Goal: Task Accomplishment & Management: Manage account settings

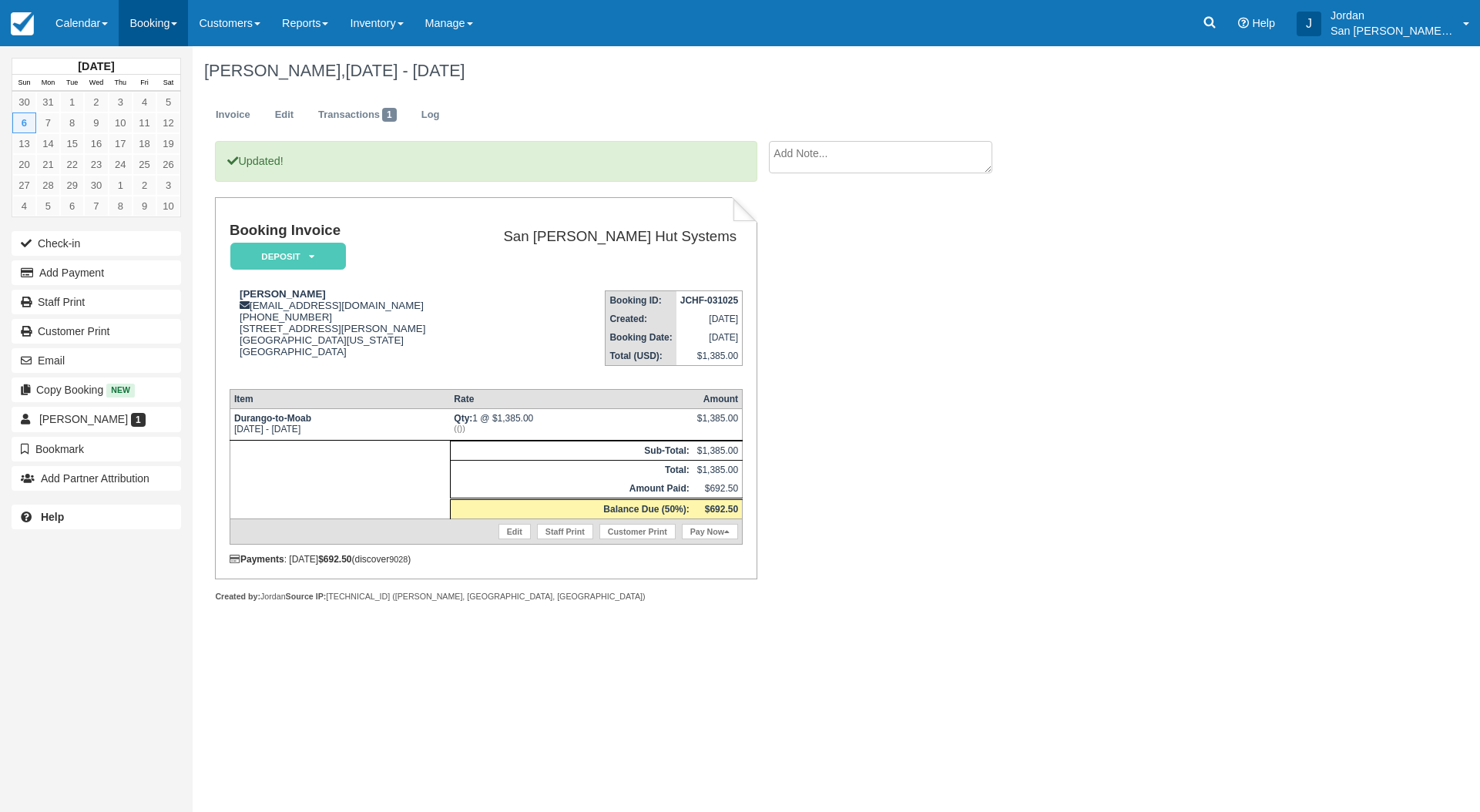
click at [158, 15] on link "Booking" at bounding box center [152, 22] width 69 height 46
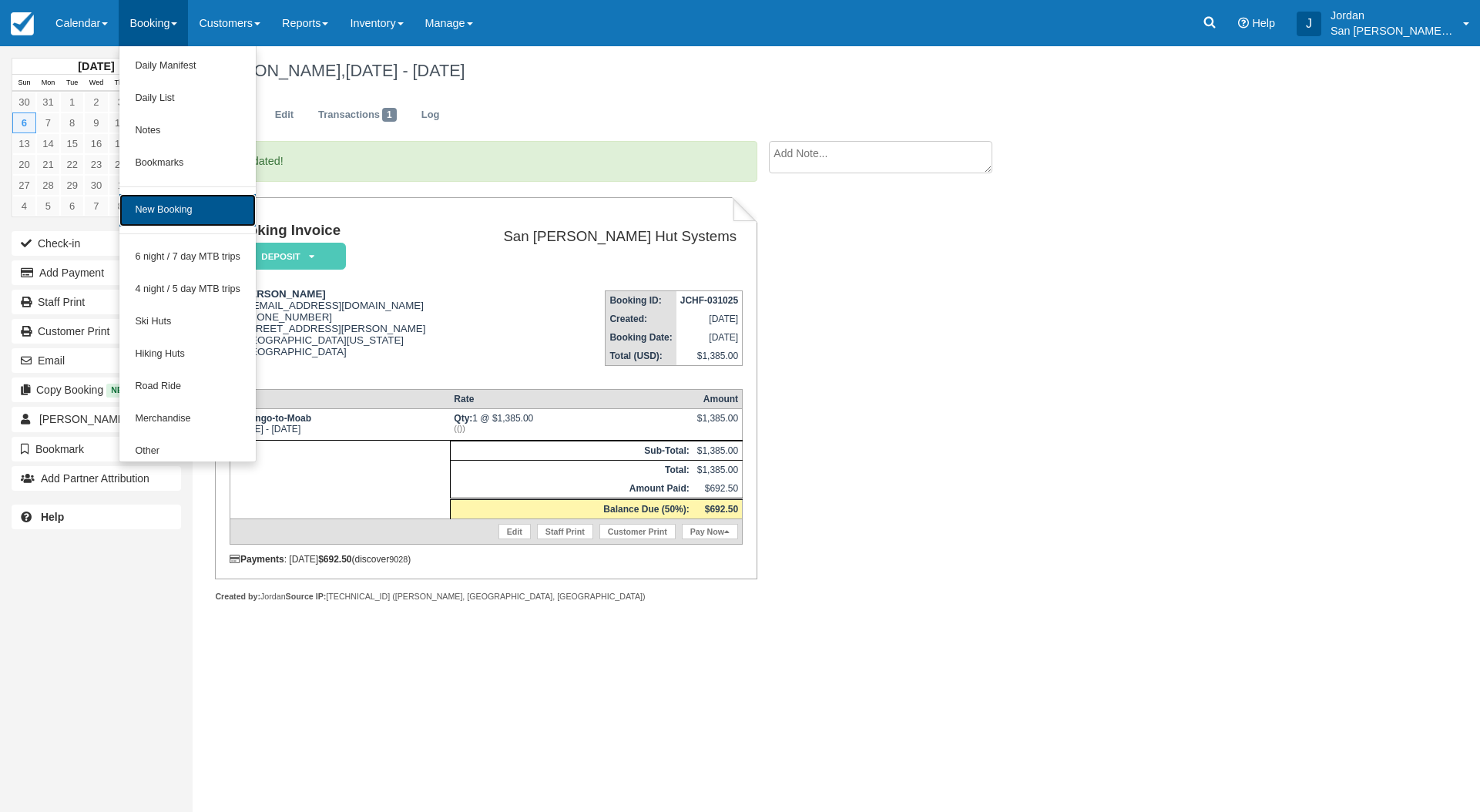
click at [187, 202] on link "New Booking" at bounding box center [188, 210] width 137 height 32
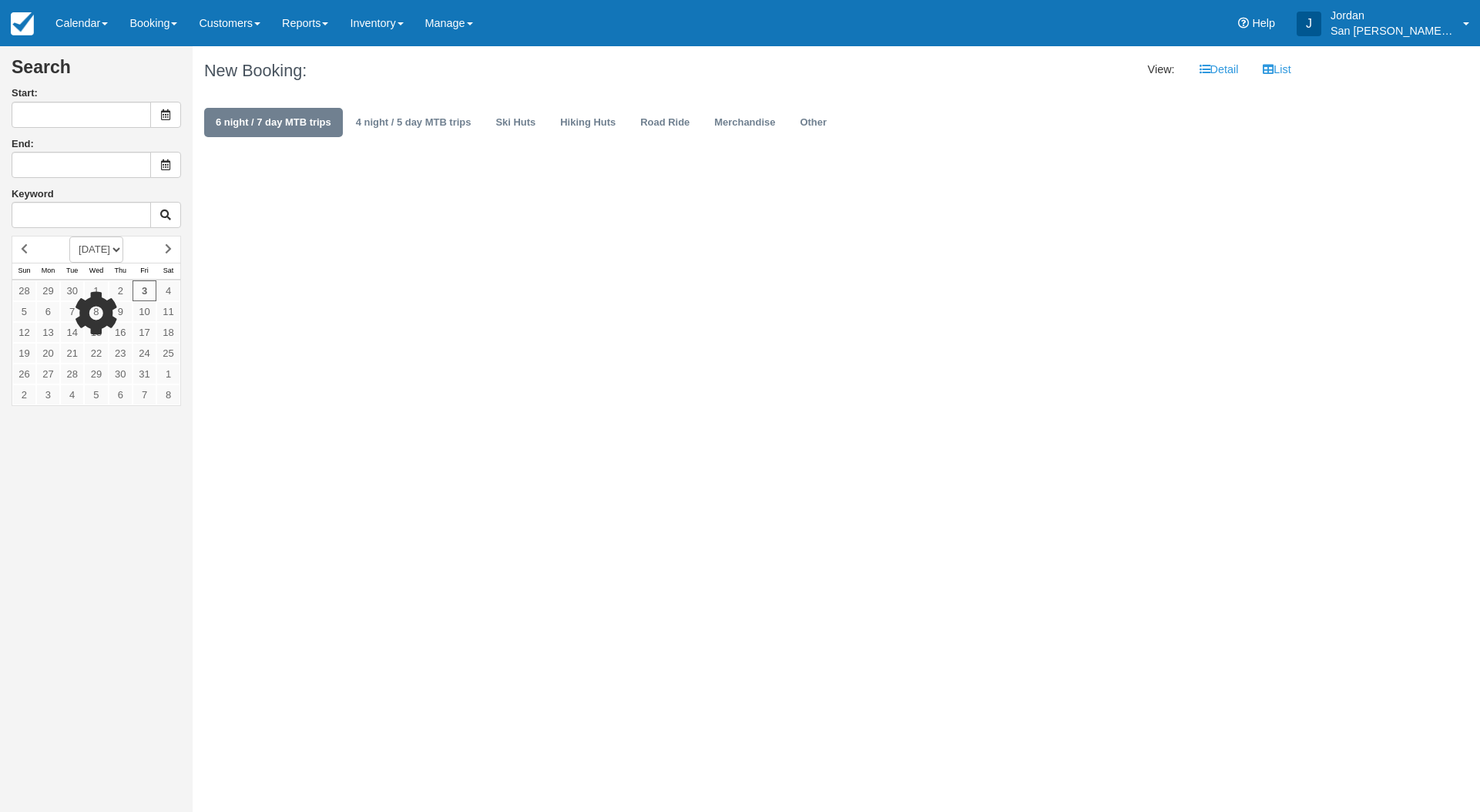
type input "[DATE]"
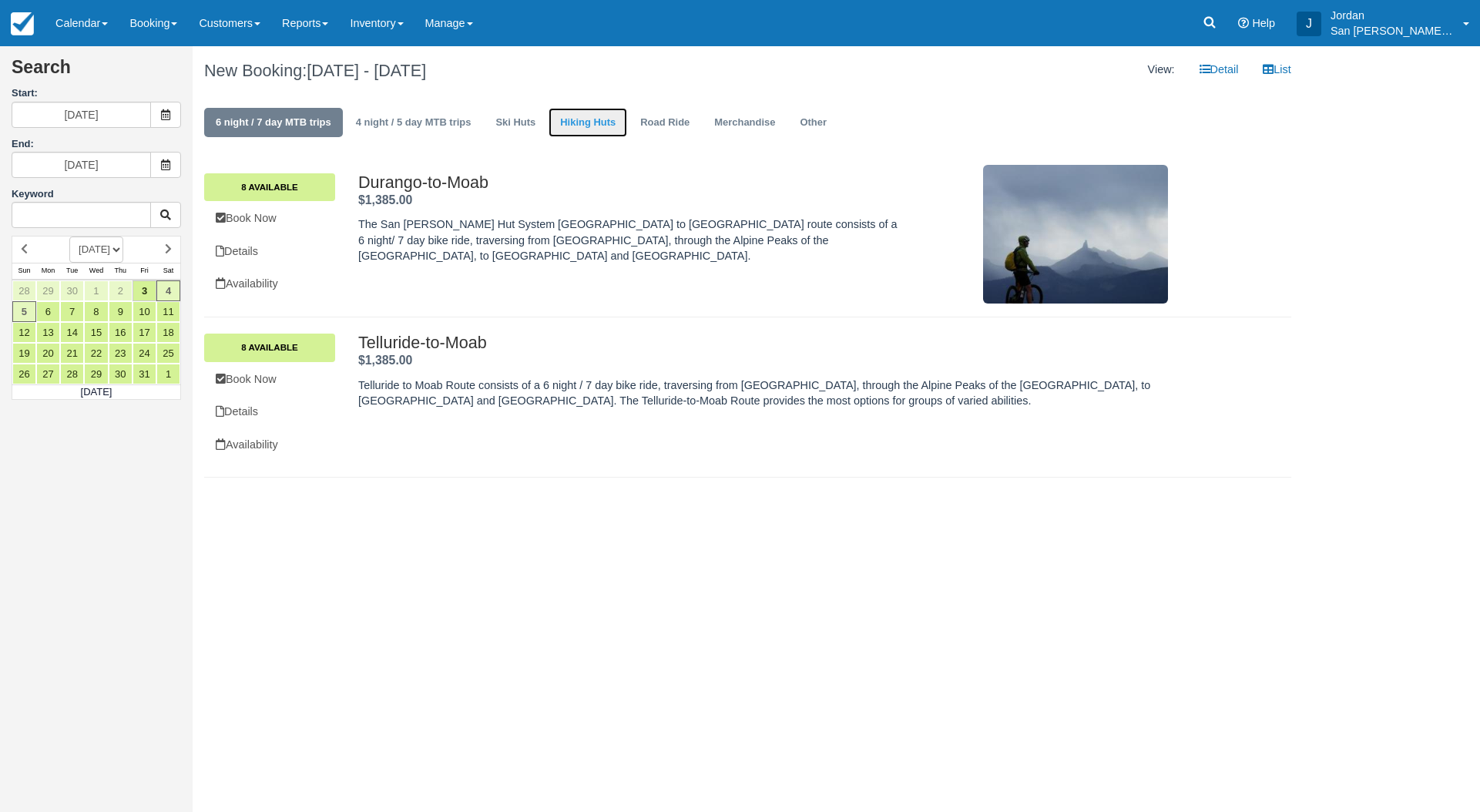
click at [588, 129] on link "Hiking Huts" at bounding box center [588, 122] width 78 height 30
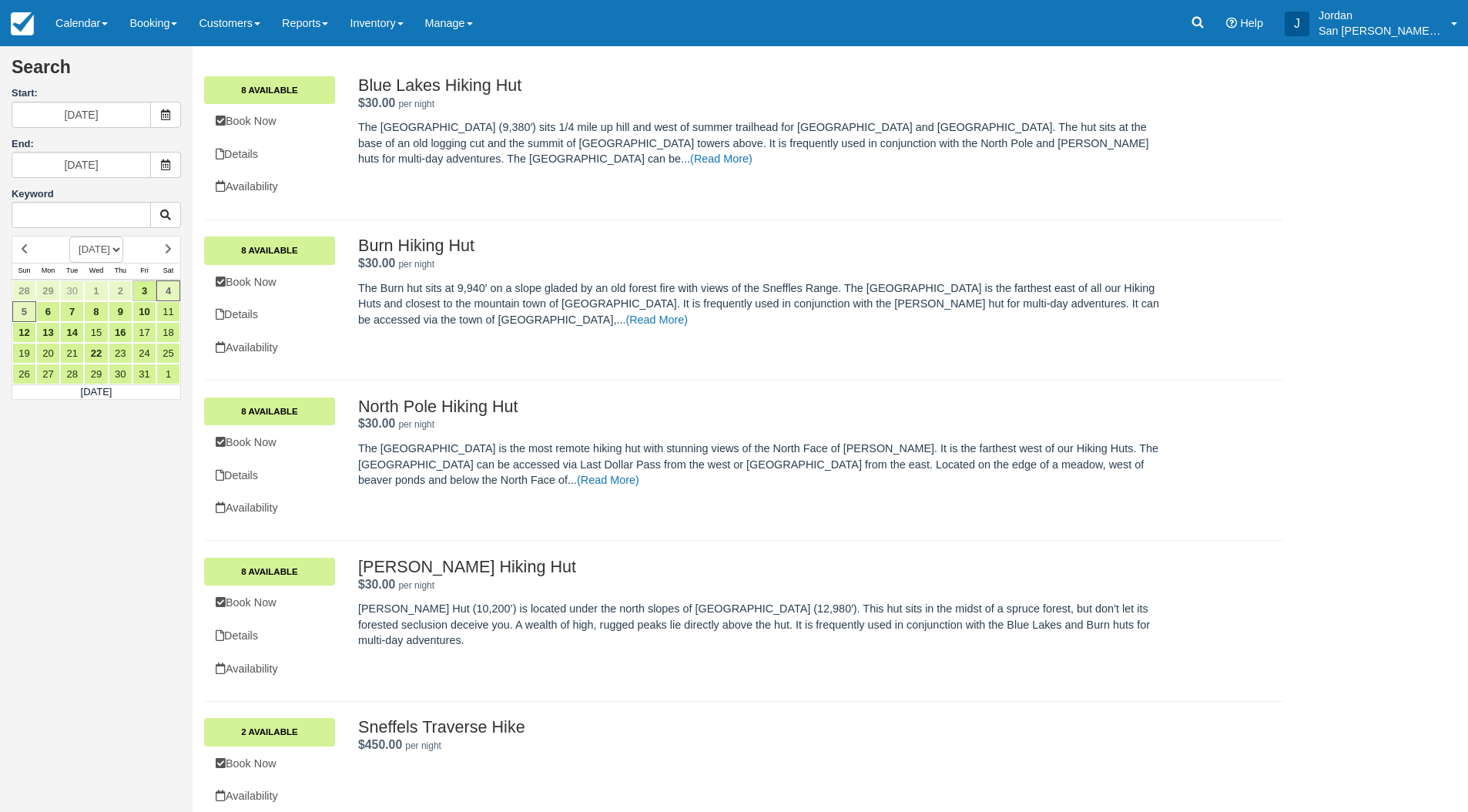
scroll to position [114, 0]
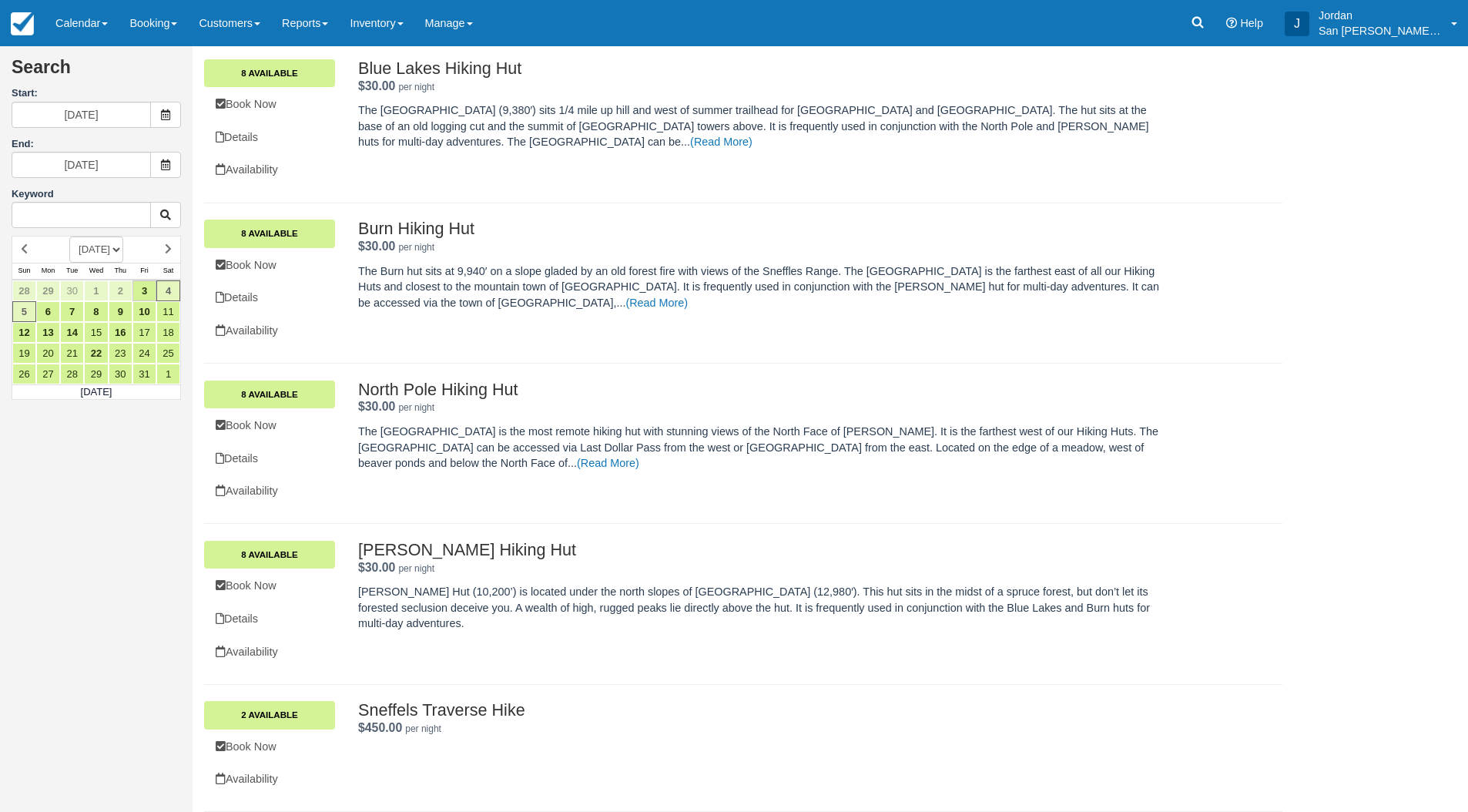
click at [119, 245] on select "OCTOBER 2025 NOVEMBER 2025 DECEMBER 2025 JANUARY 2026 FEBRUARY 2026 MARCH 2026 …" at bounding box center [96, 249] width 54 height 26
select select "20260701"
click at [69, 236] on select "OCTOBER 2025 NOVEMBER 2025 DECEMBER 2025 JANUARY 2026 FEBRUARY 2026 MARCH 2026 …" at bounding box center [96, 249] width 54 height 26
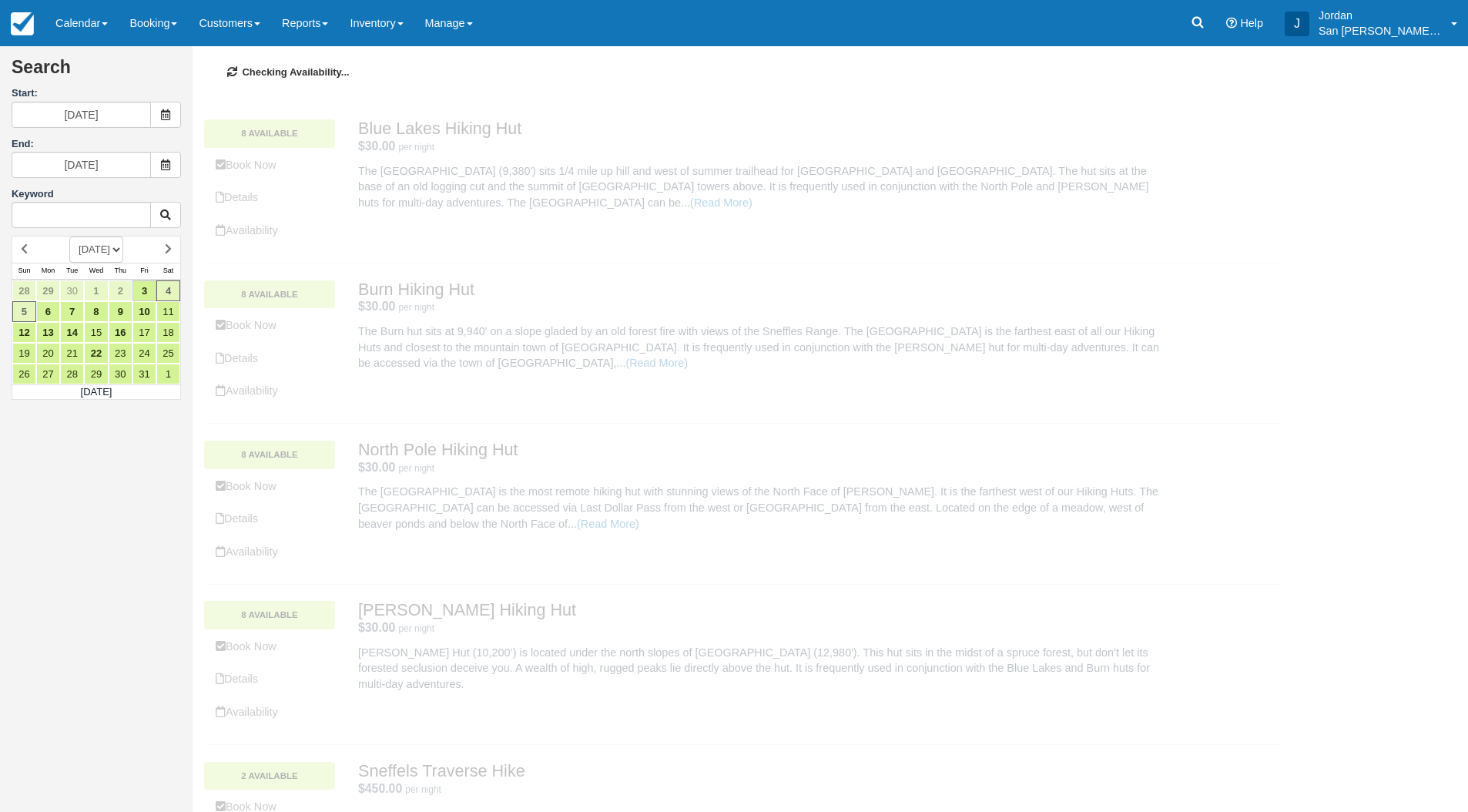
scroll to position [0, 0]
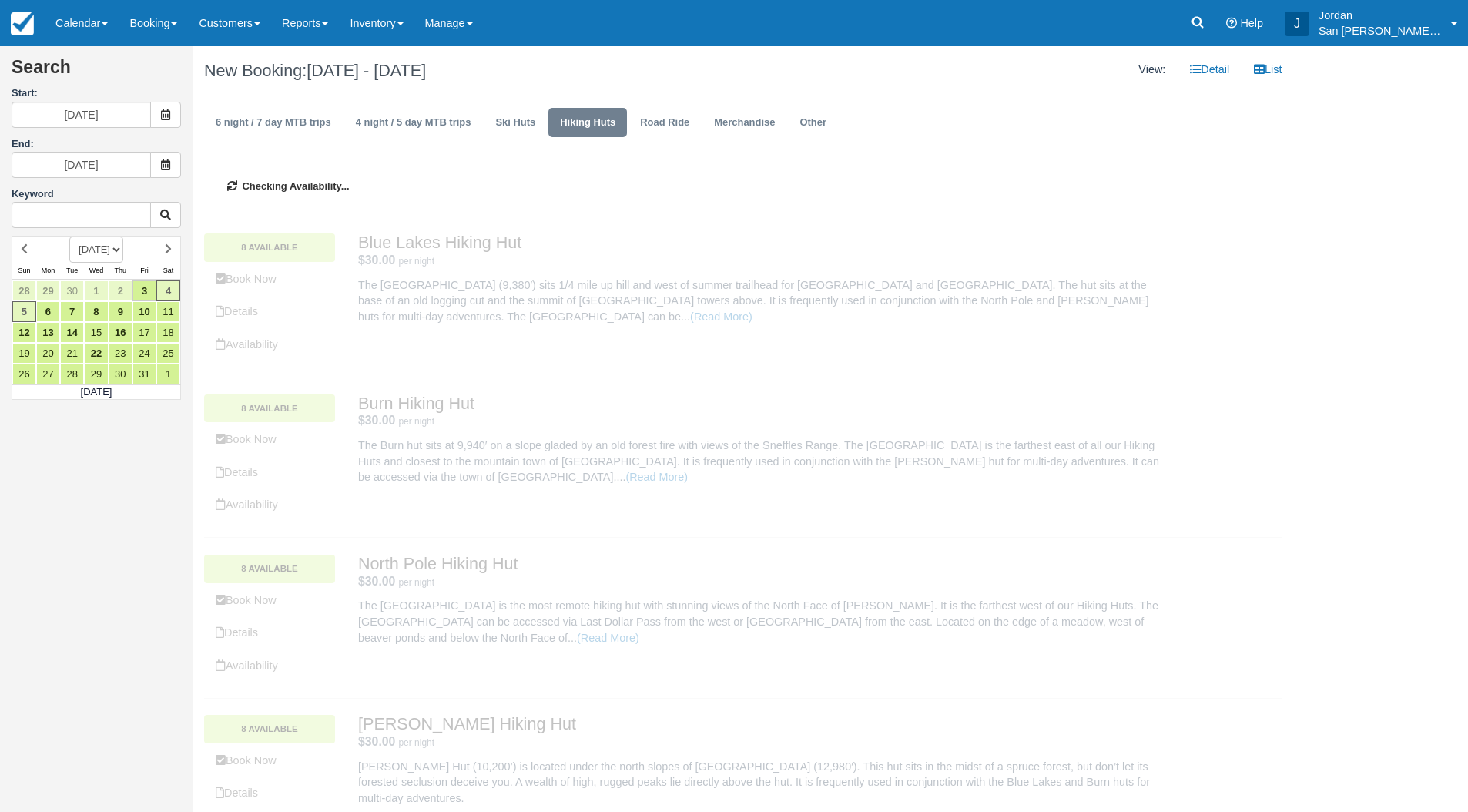
type input "07/01/26"
type input "07/02/26"
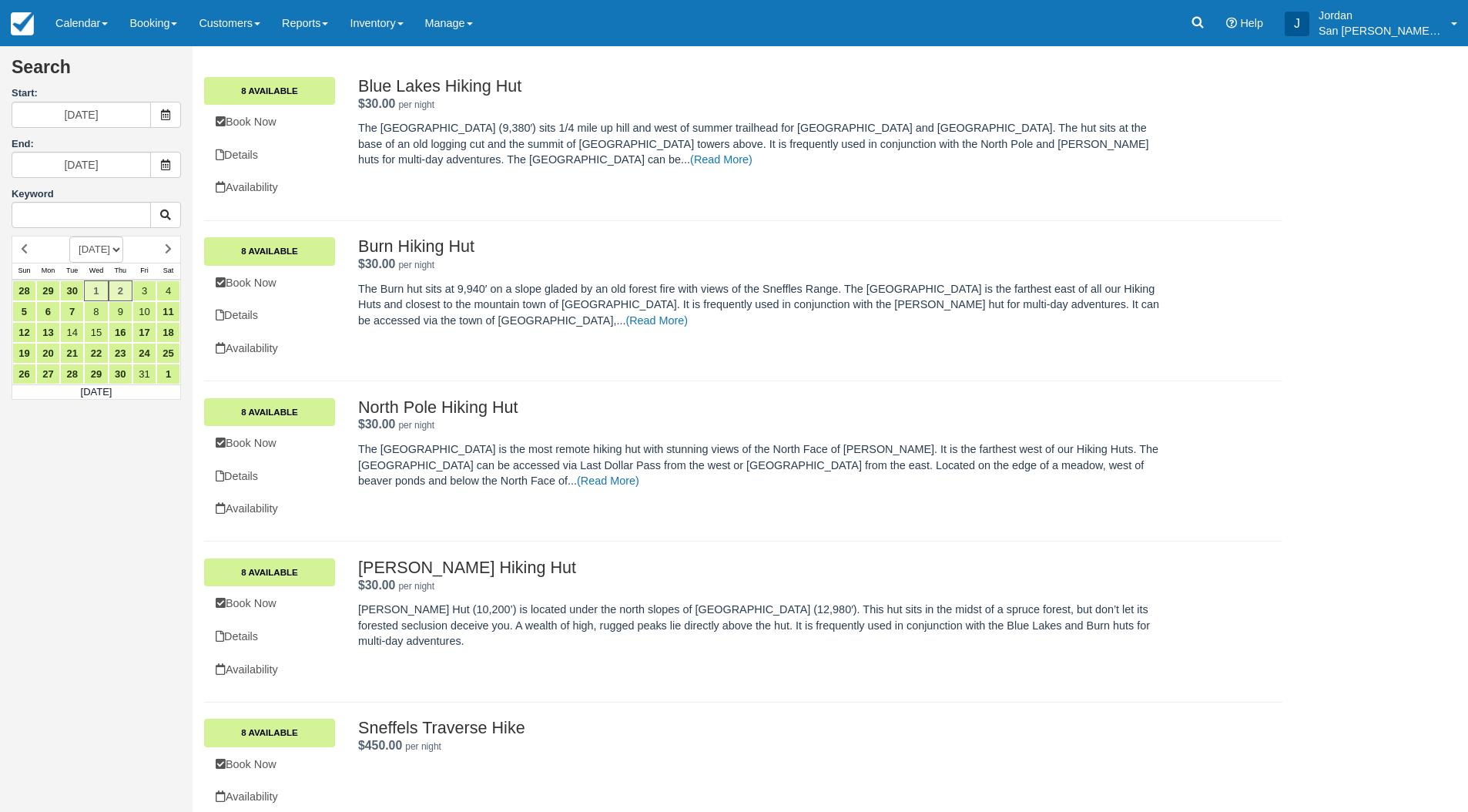
scroll to position [114, 0]
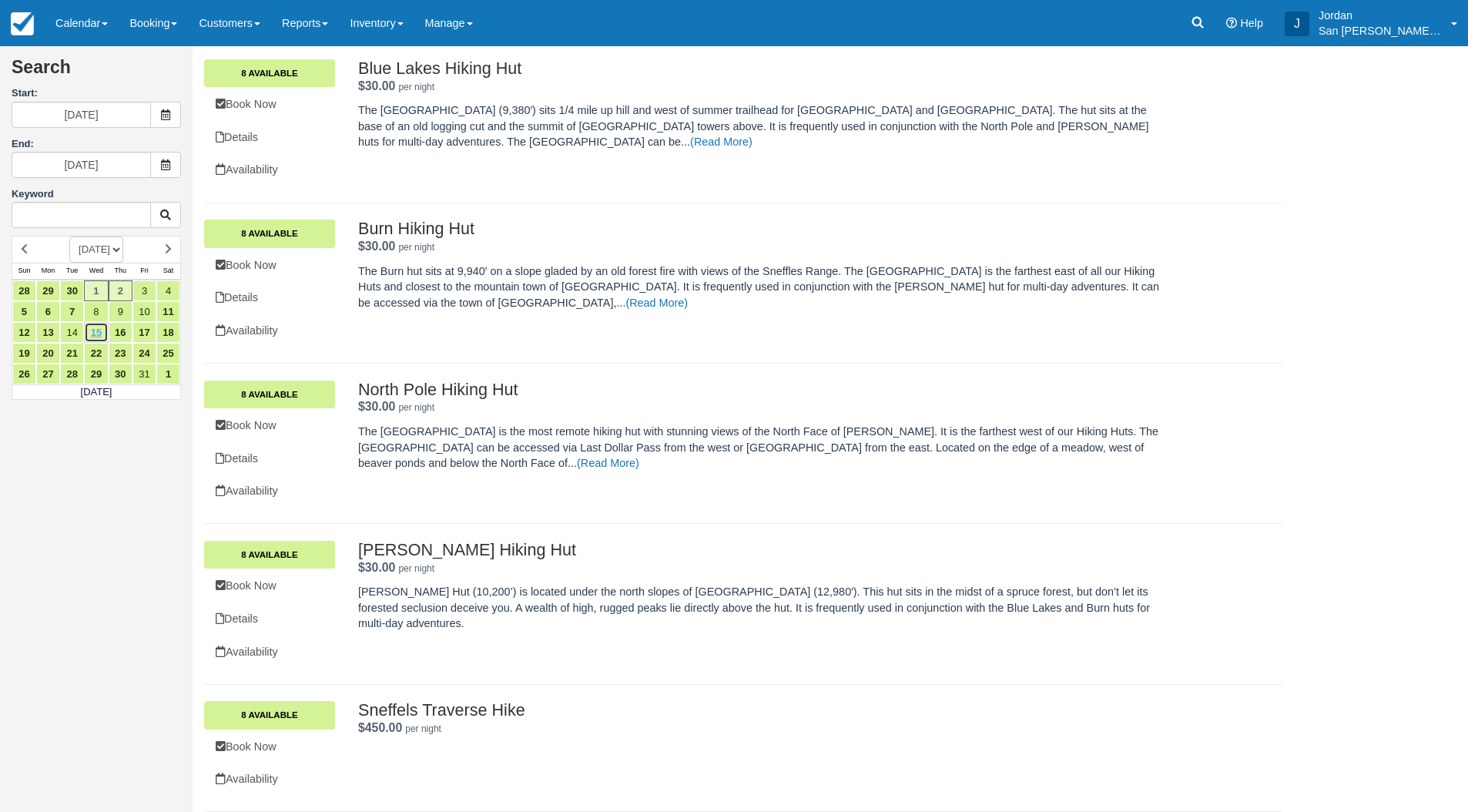
click at [97, 331] on link "15" at bounding box center [96, 331] width 23 height 21
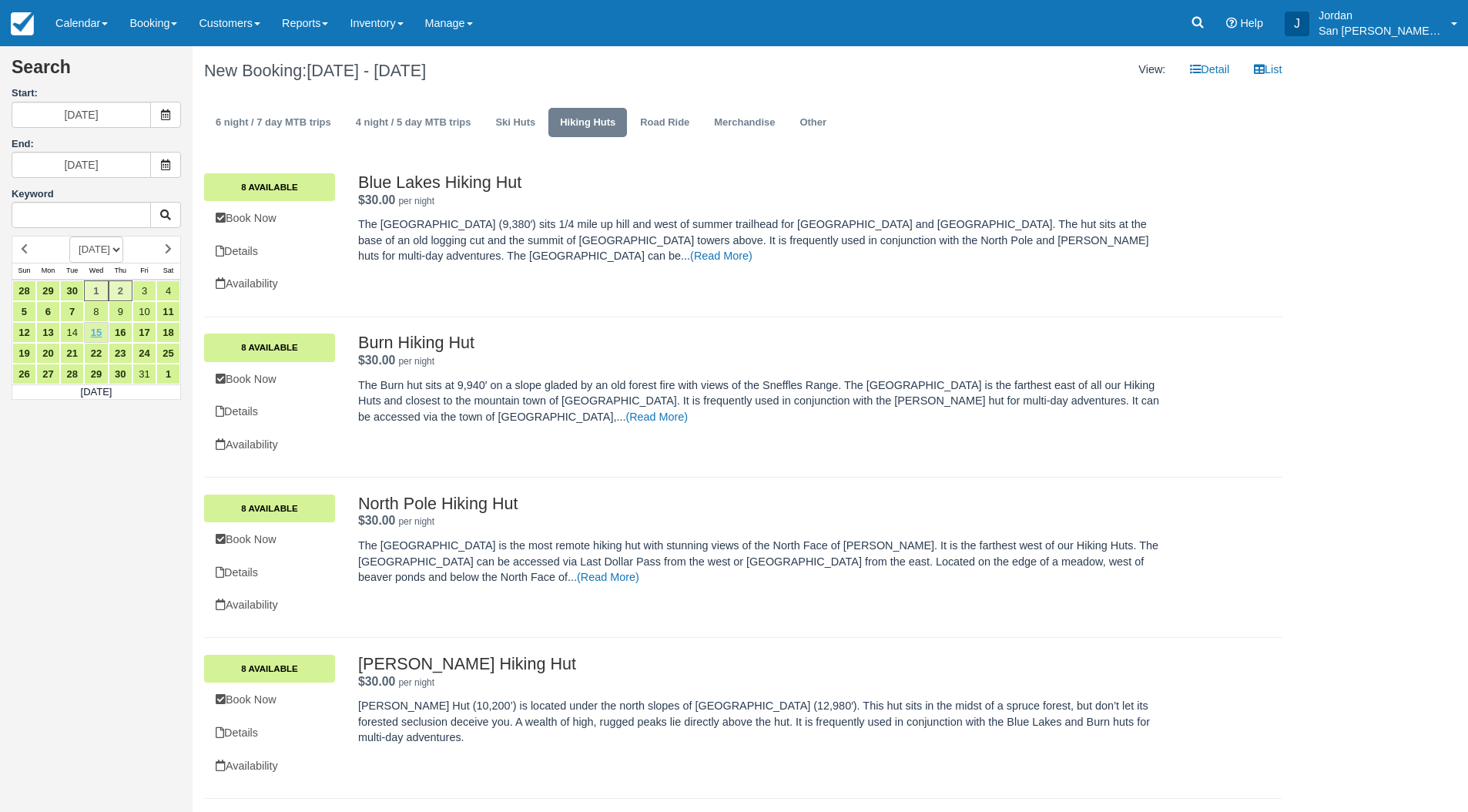
type input "[DATE]"
type input "07/16/26"
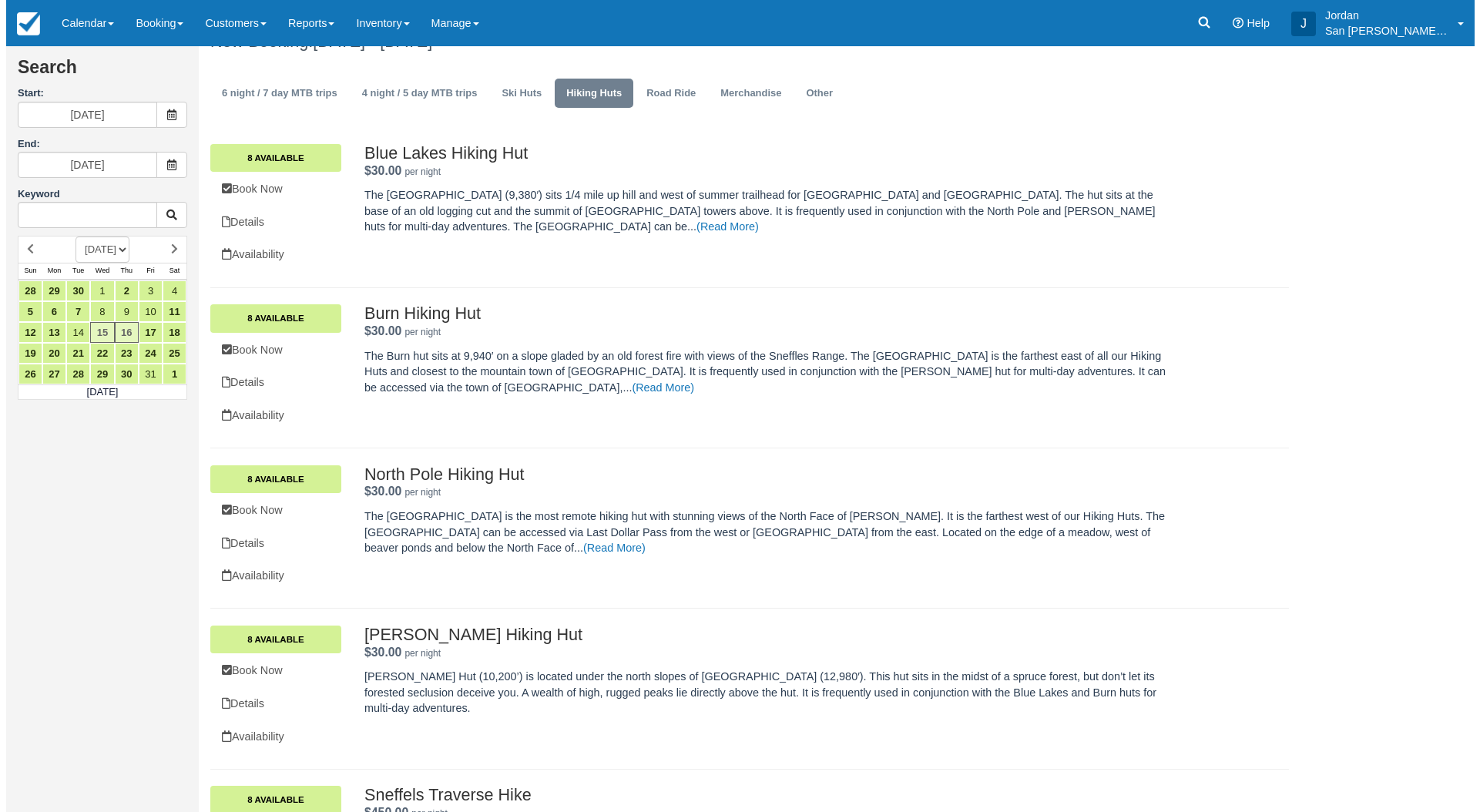
scroll to position [114, 0]
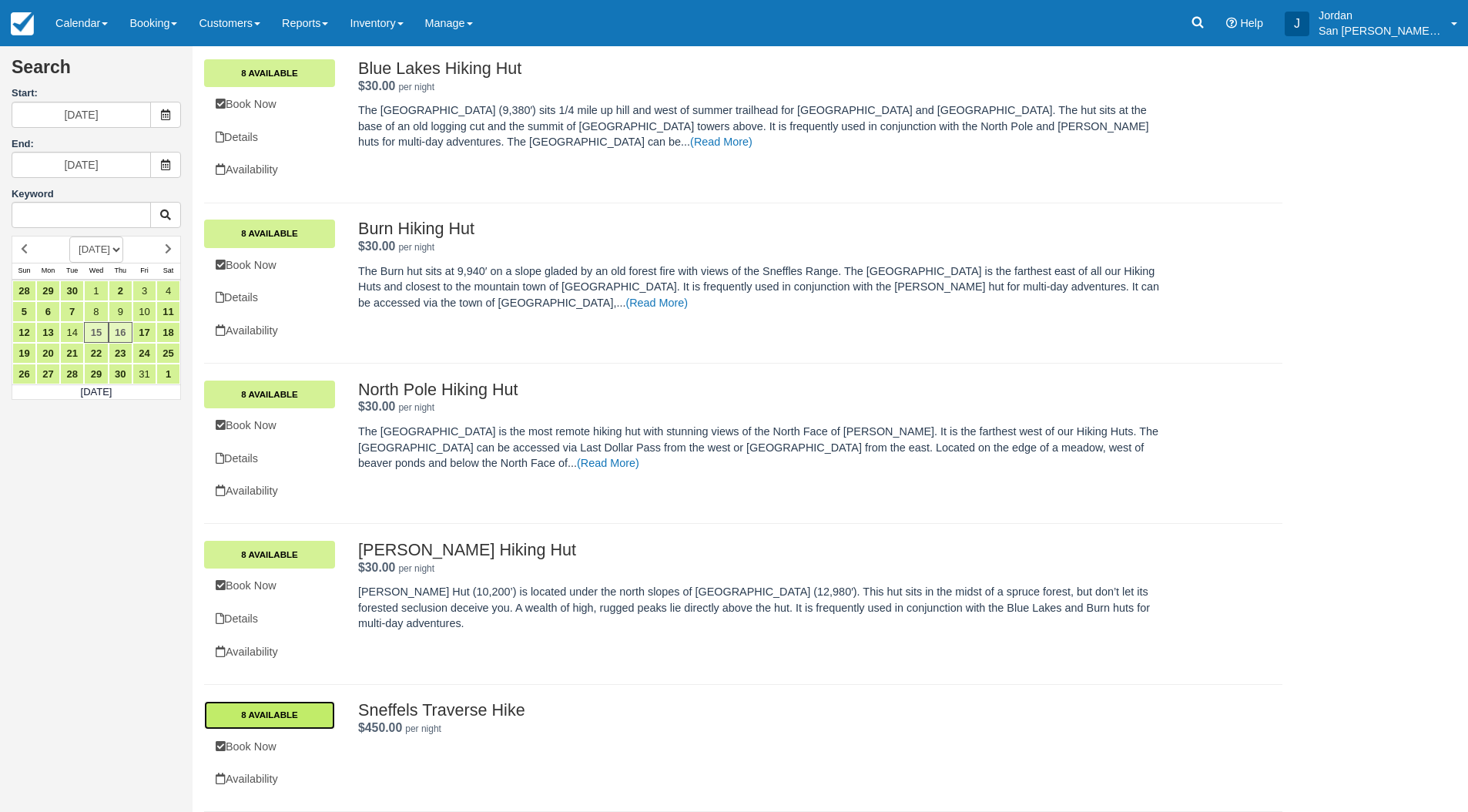
click at [274, 708] on link "8 Available" at bounding box center [270, 714] width 131 height 27
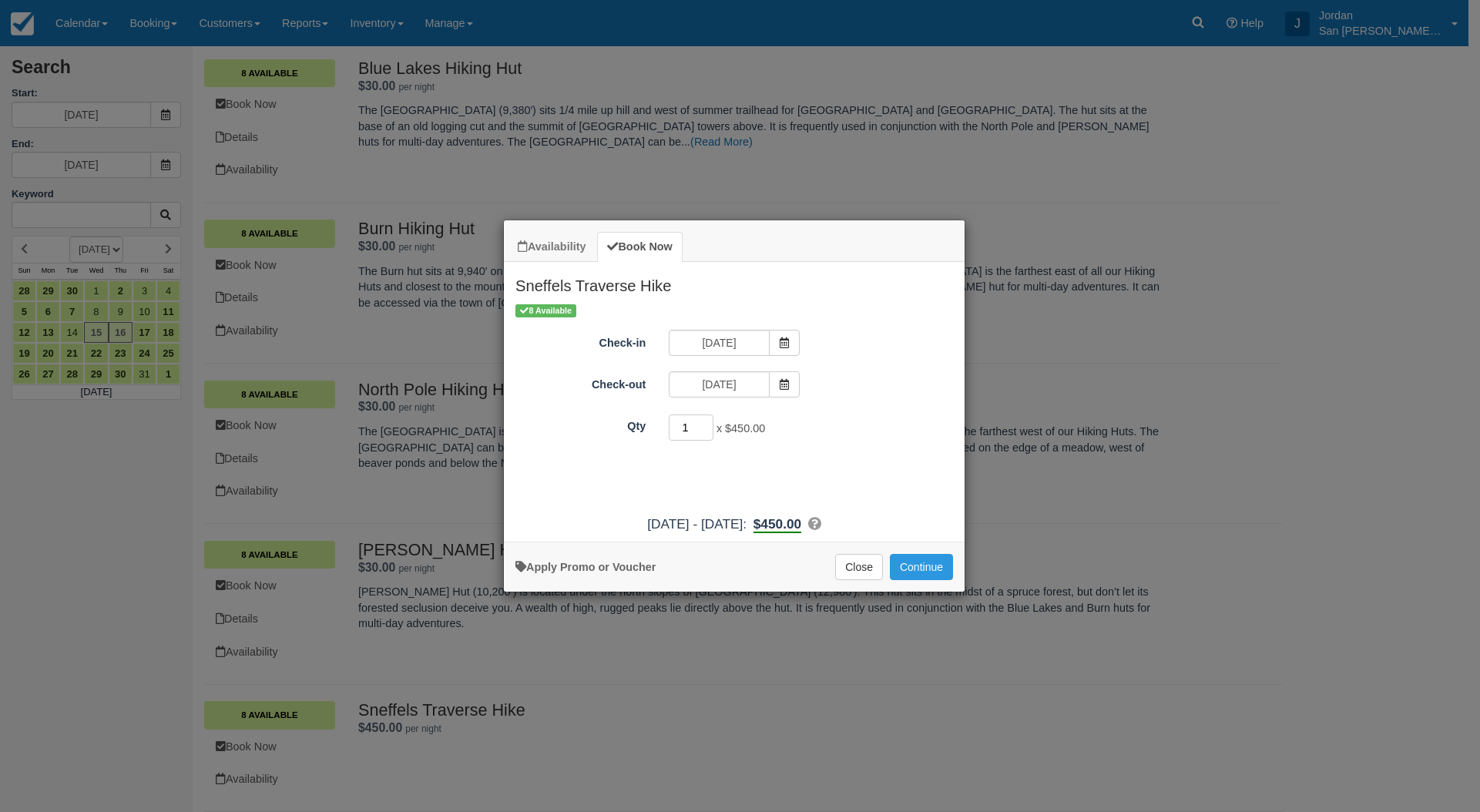
drag, startPoint x: 689, startPoint y: 431, endPoint x: 626, endPoint y: 443, distance: 64.1
click at [634, 442] on div "Qty 1 x $450.00 Required." at bounding box center [733, 427] width 460 height 30
type input "3"
click at [921, 565] on button "Continue" at bounding box center [921, 567] width 64 height 26
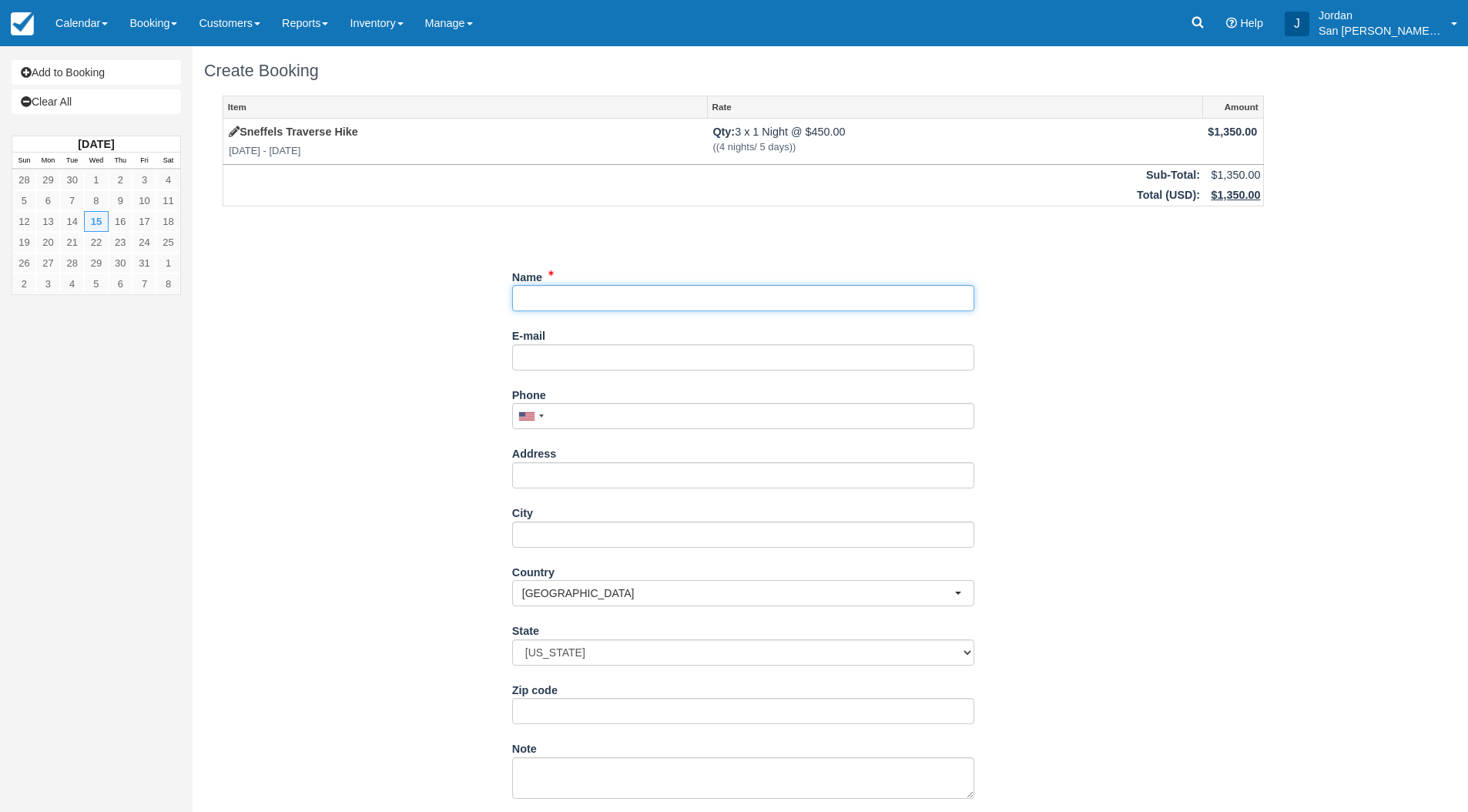
click at [681, 300] on input "Name" at bounding box center [743, 298] width 462 height 26
type input "Connie Baksit"
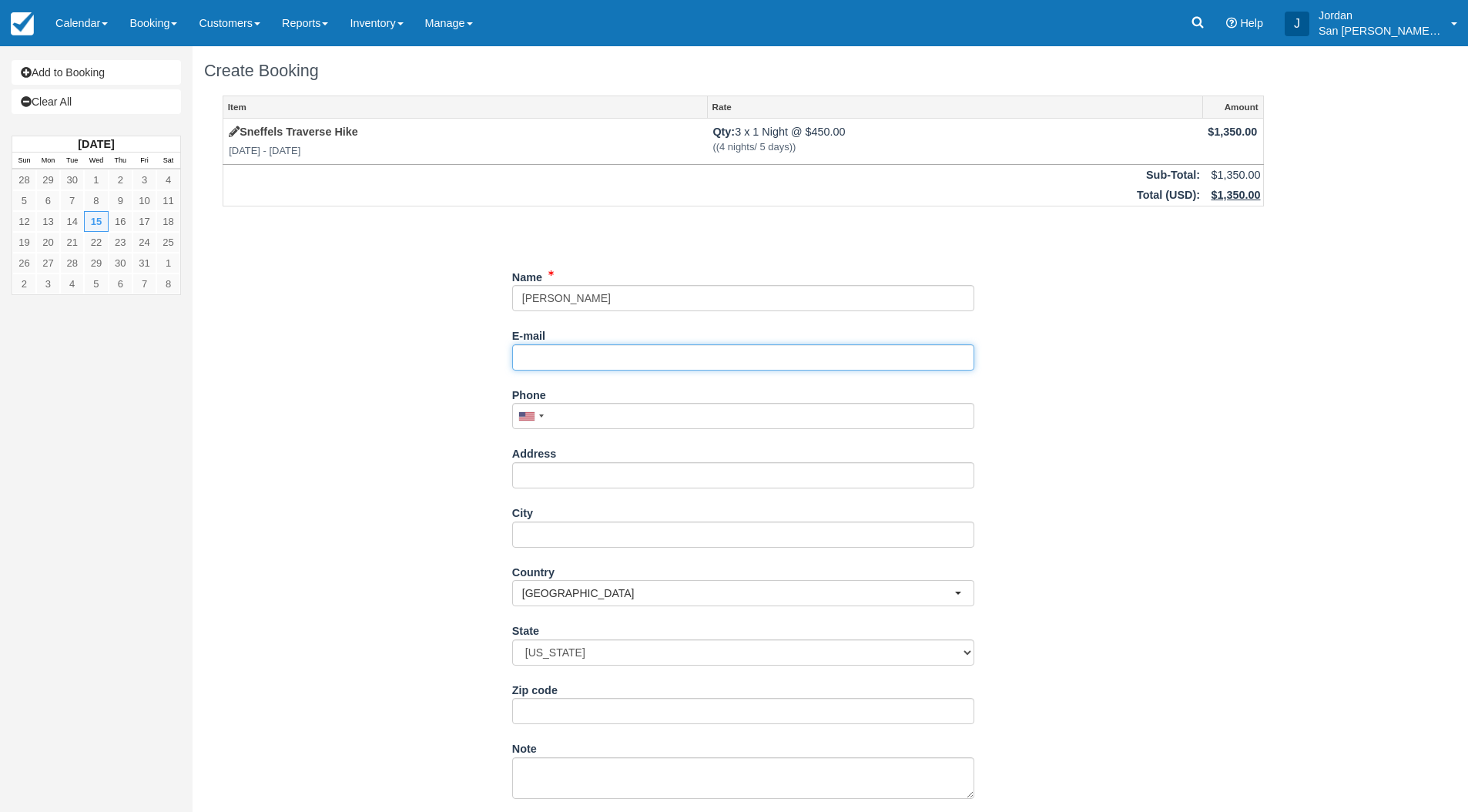
click at [565, 357] on input "E-mail" at bounding box center [743, 357] width 462 height 26
type input "mommanurseretired@icloud.com"
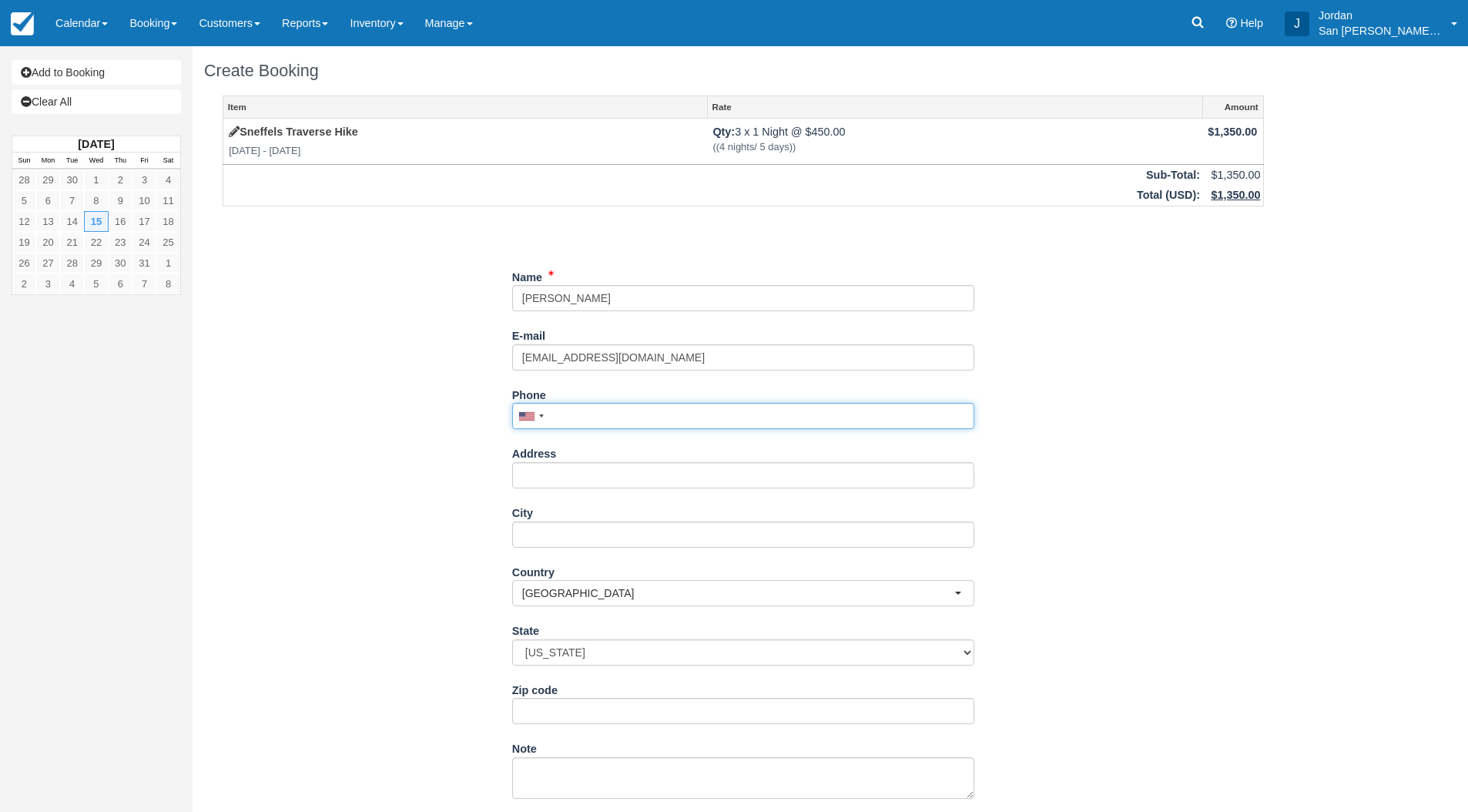
click at [605, 429] on input "Phone" at bounding box center [743, 415] width 462 height 26
type input "(805) 235-4793"
click at [549, 461] on label "Address" at bounding box center [535, 451] width 45 height 21
click at [549, 462] on input "Address" at bounding box center [743, 475] width 462 height 26
type input "[STREET_ADDRESS]"
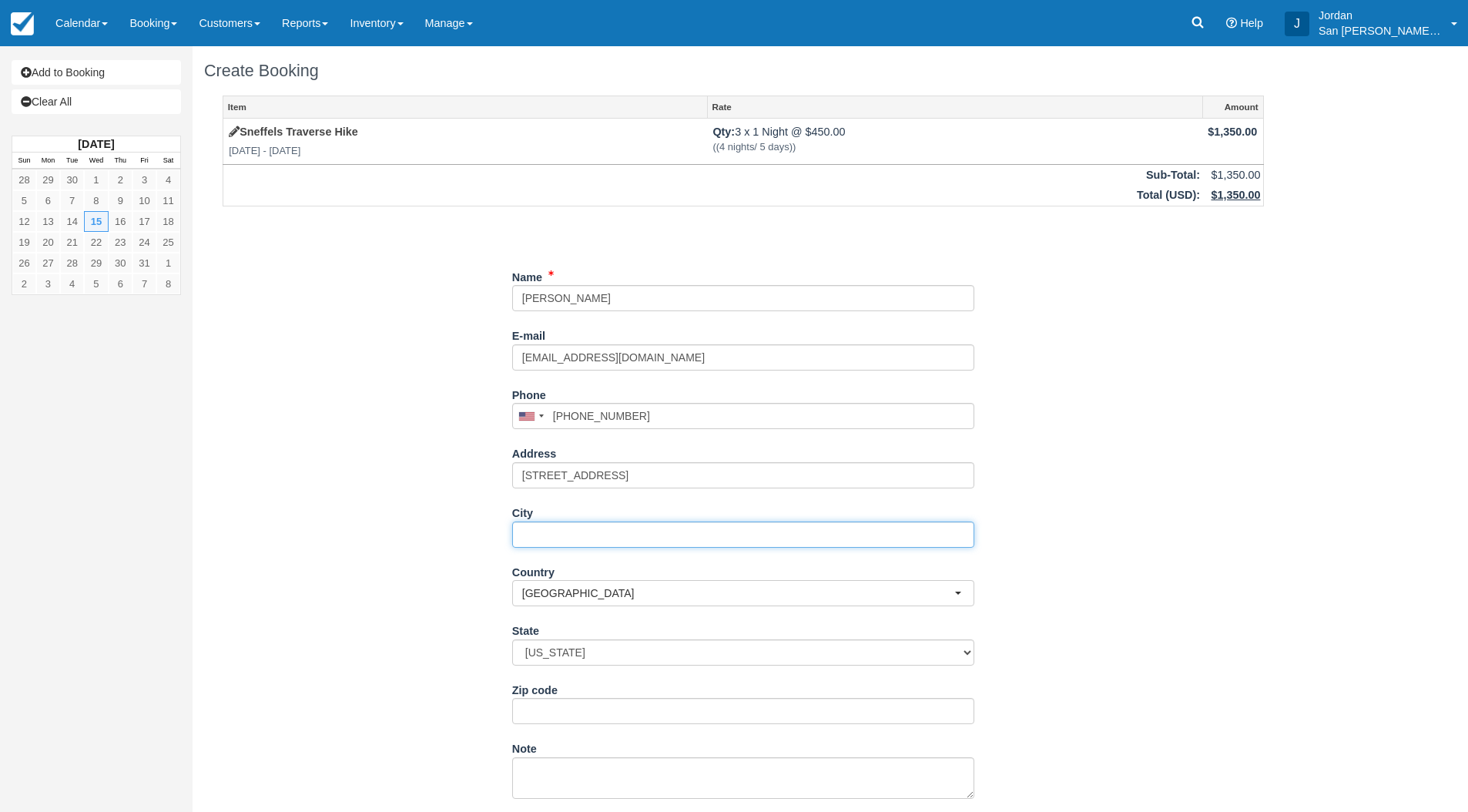
click at [626, 541] on input "City" at bounding box center [743, 534] width 462 height 26
type input "M"
type input "Los osos"
click at [605, 590] on span "[GEOGRAPHIC_DATA]" at bounding box center [738, 593] width 432 height 16
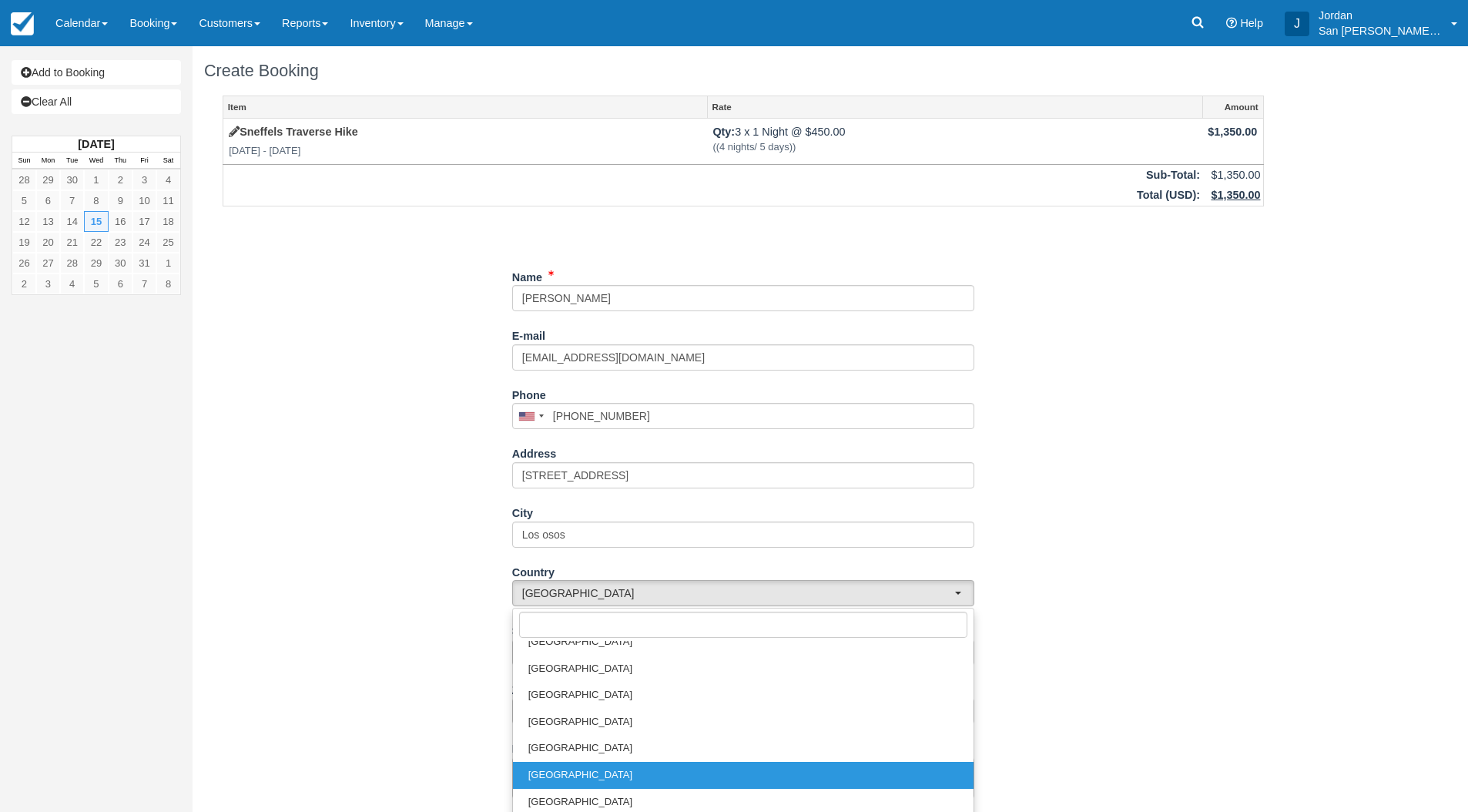
click at [431, 598] on div "Item Rate Amount Sneffels Traverse Hike Wed Jul 15 2026 - Thu Jul 16 2026 Qty: …" at bounding box center [743, 508] width 1078 height 825
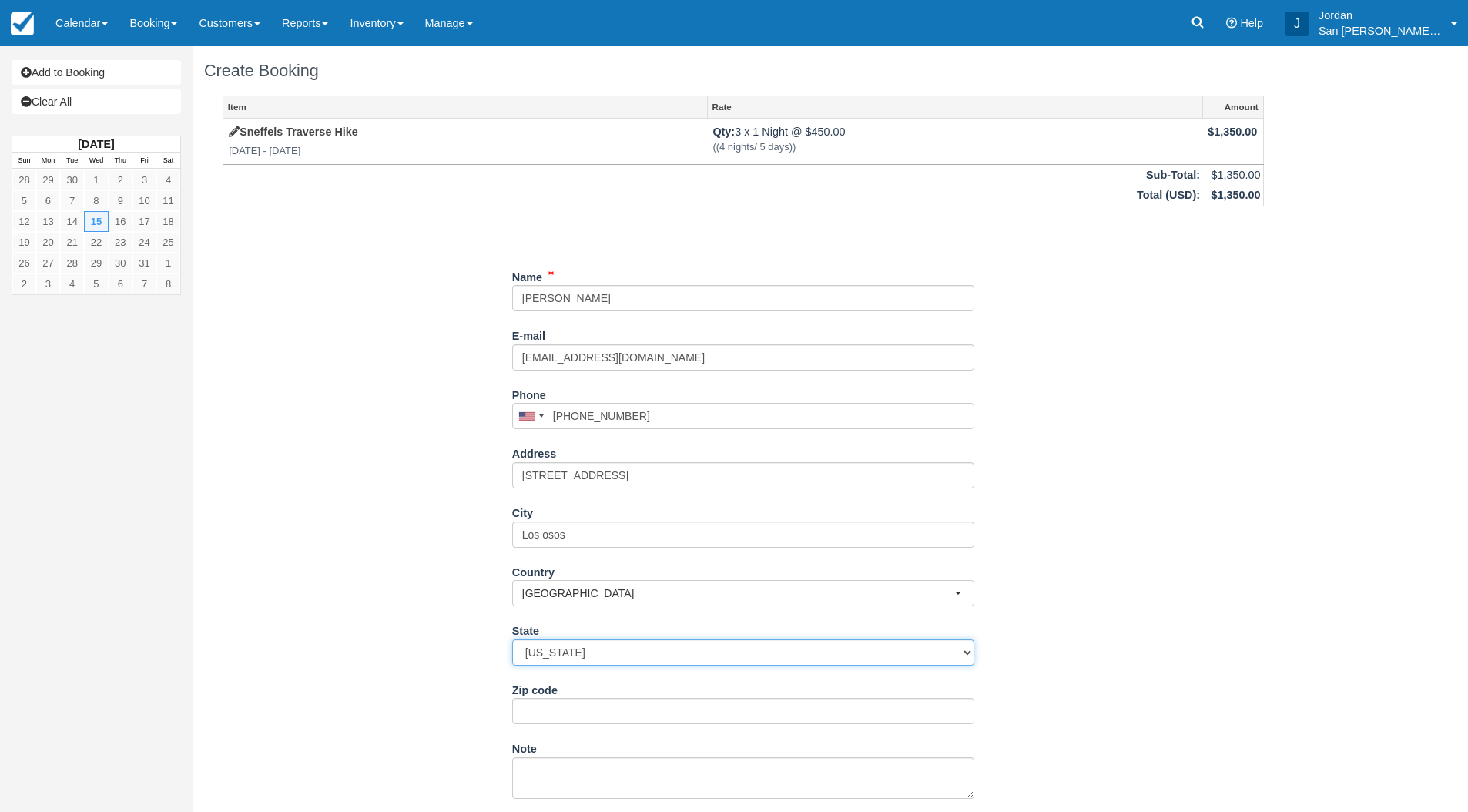
click at [562, 655] on select "Alabama Alaska Arizona Arkansas California Colorado Connecticut Delaware Florid…" at bounding box center [743, 652] width 462 height 26
select select "CA"
click at [512, 639] on select "Alabama Alaska Arizona Arkansas California Colorado Connecticut Delaware Florid…" at bounding box center [743, 652] width 462 height 26
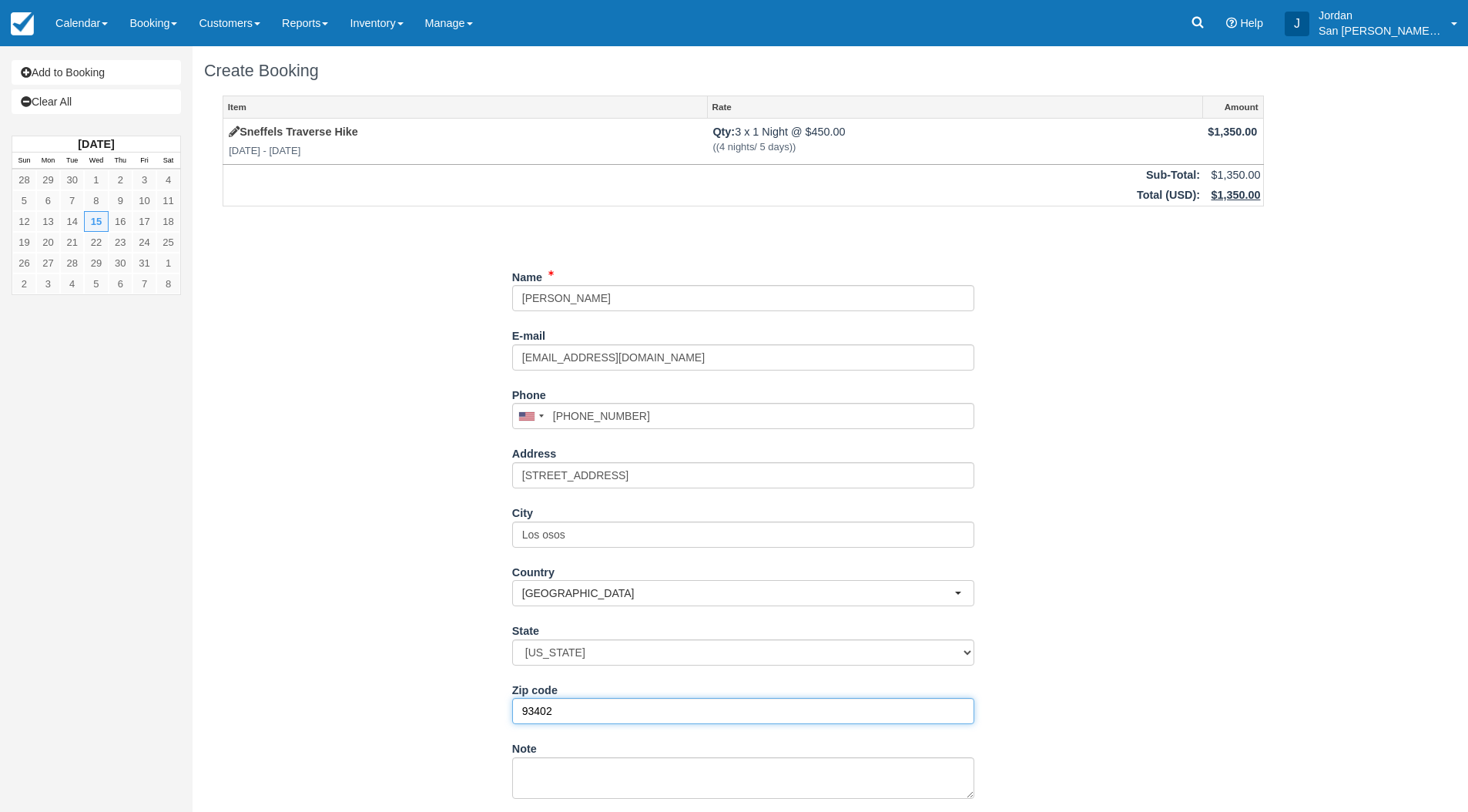
type input "93402"
click at [410, 526] on div "Item Rate Amount Sneffels Traverse Hike Wed Jul 15 2026 - Thu Jul 16 2026 Qty: …" at bounding box center [743, 508] width 1078 height 825
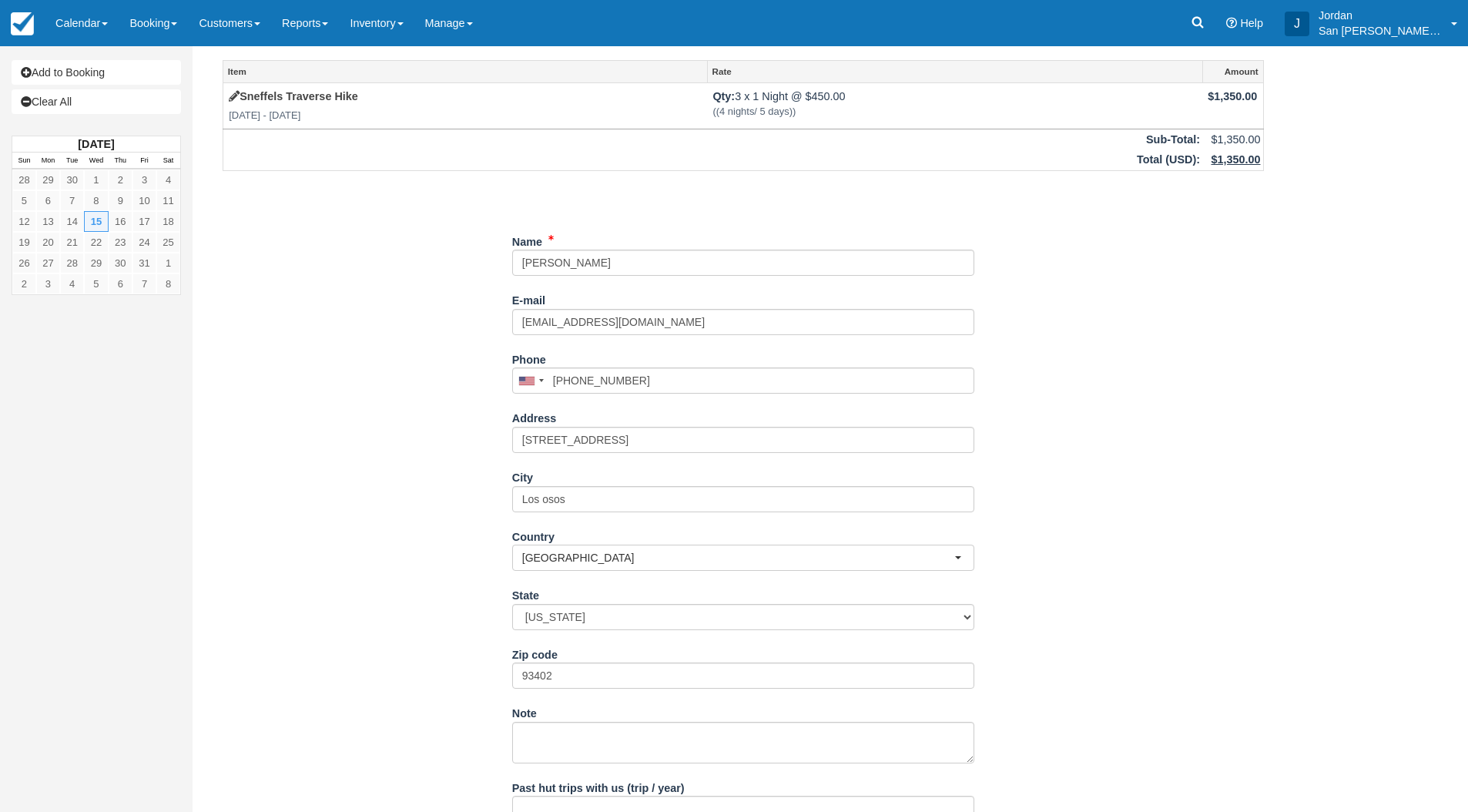
scroll to position [147, 0]
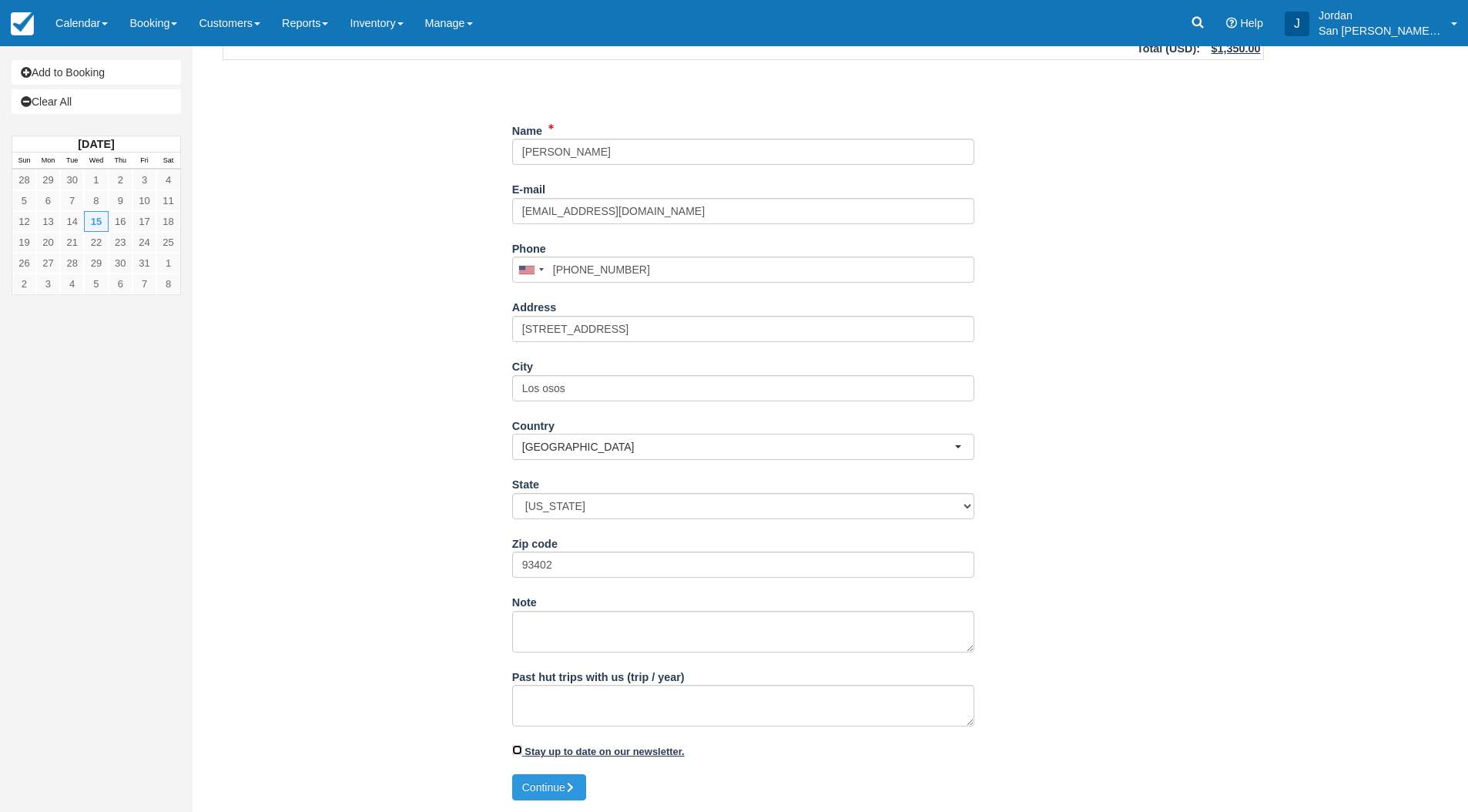
click at [519, 748] on input "Stay up to date on our newsletter." at bounding box center [517, 749] width 10 height 10
checkbox input "true"
click at [558, 784] on button "Continue" at bounding box center [549, 787] width 74 height 26
type input "+18052354793"
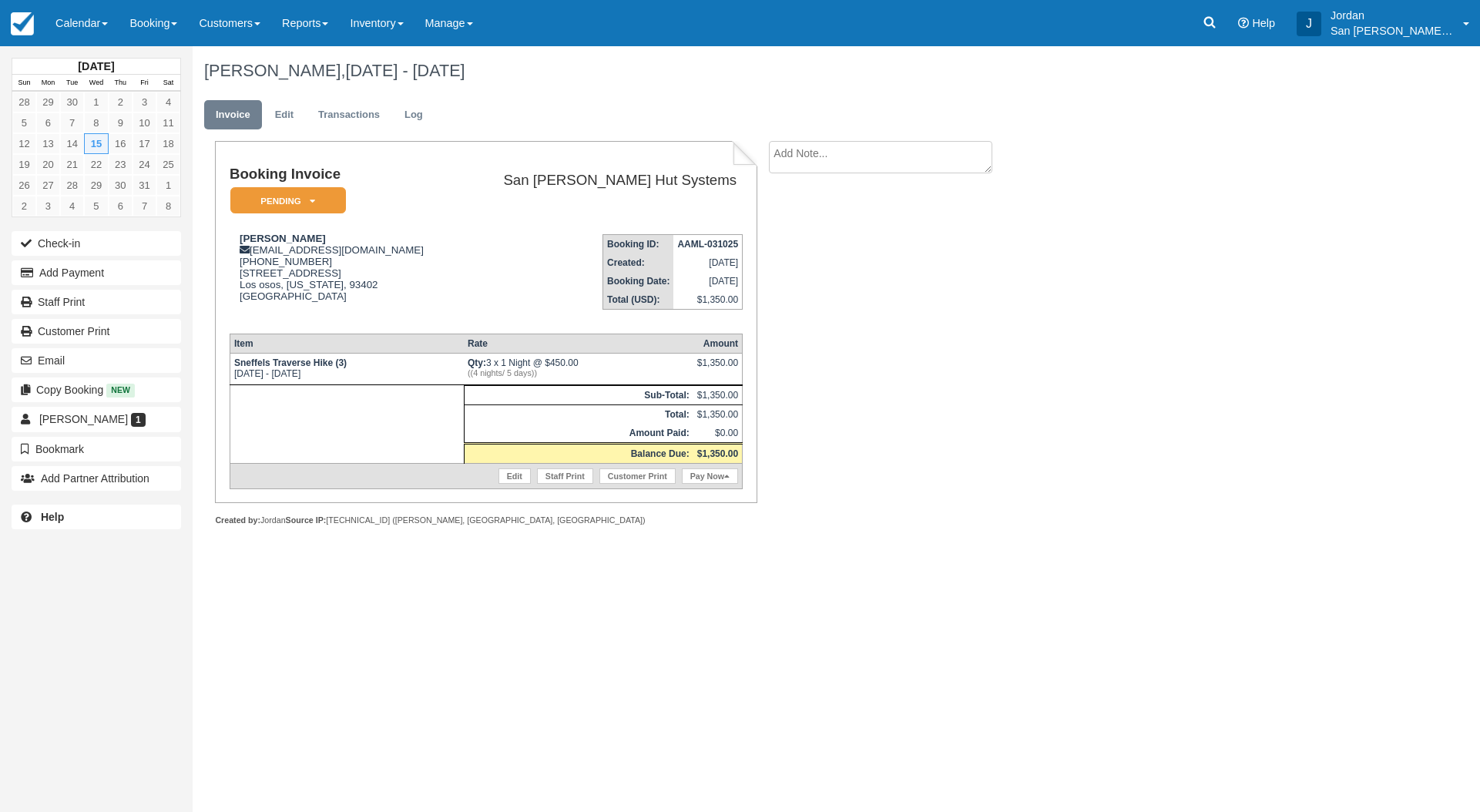
drag, startPoint x: 944, startPoint y: 509, endPoint x: 933, endPoint y: 491, distance: 21.1
click at [933, 491] on div "Booking Invoice Pending   Reserved Deposit Paid Waiting Cancelled Void Shuttle …" at bounding box center [616, 350] width 848 height 418
click at [907, 489] on div "Booking Invoice Pending   Reserved Deposit Paid Waiting Cancelled Void Shuttle …" at bounding box center [616, 350] width 848 height 418
click at [289, 113] on link "Edit" at bounding box center [284, 114] width 42 height 30
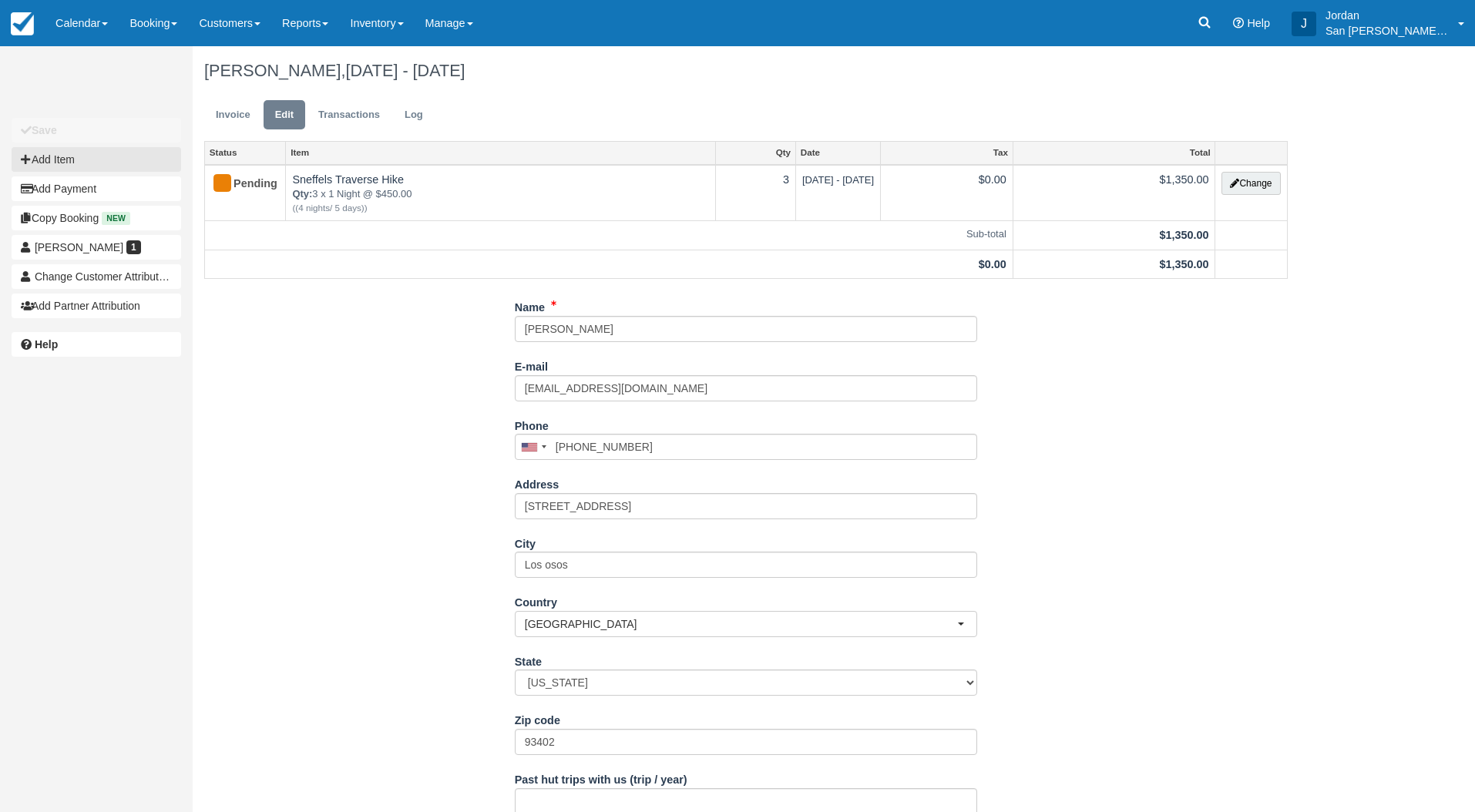
click at [110, 165] on button "Add Item" at bounding box center [96, 159] width 169 height 24
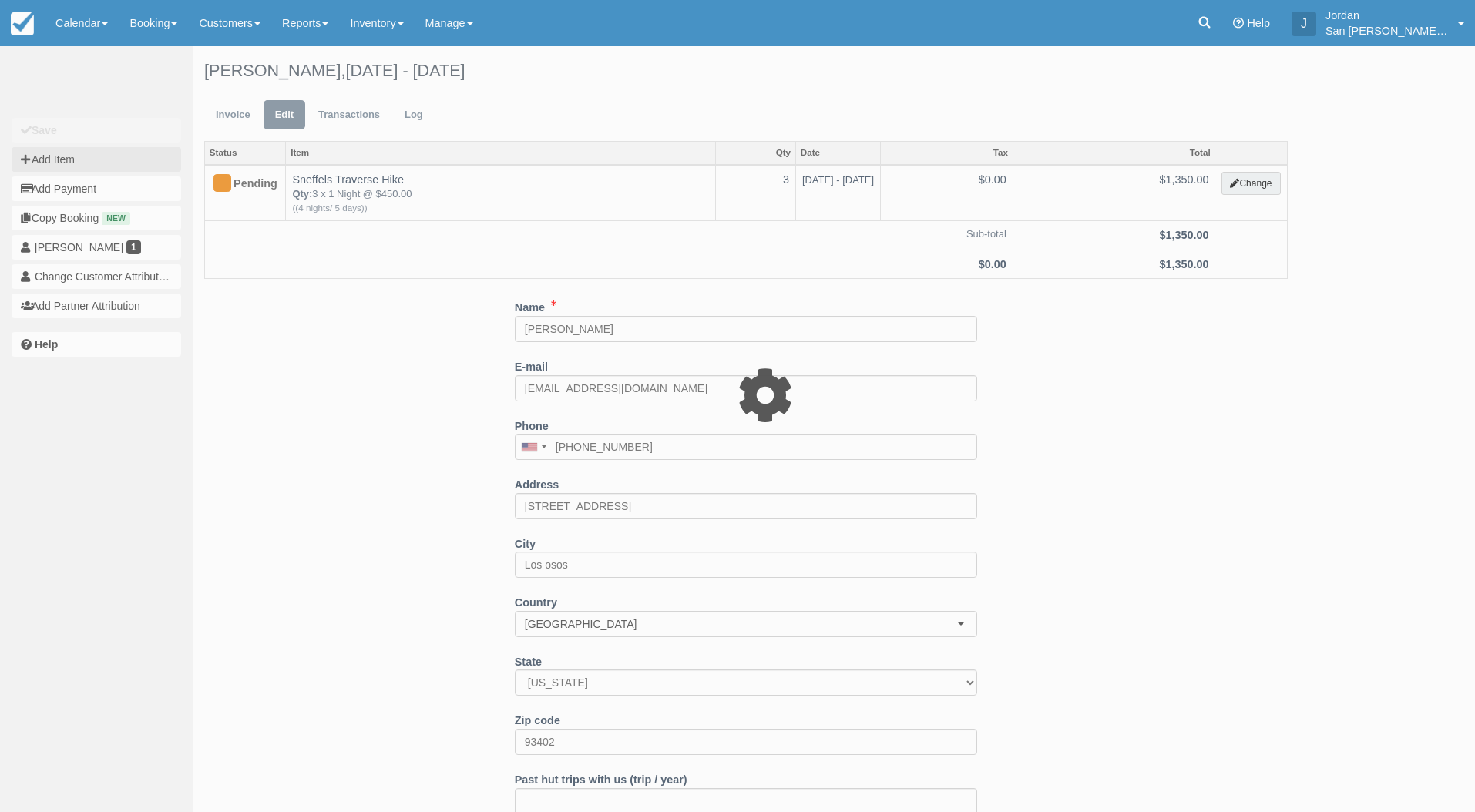
type input "0.00"
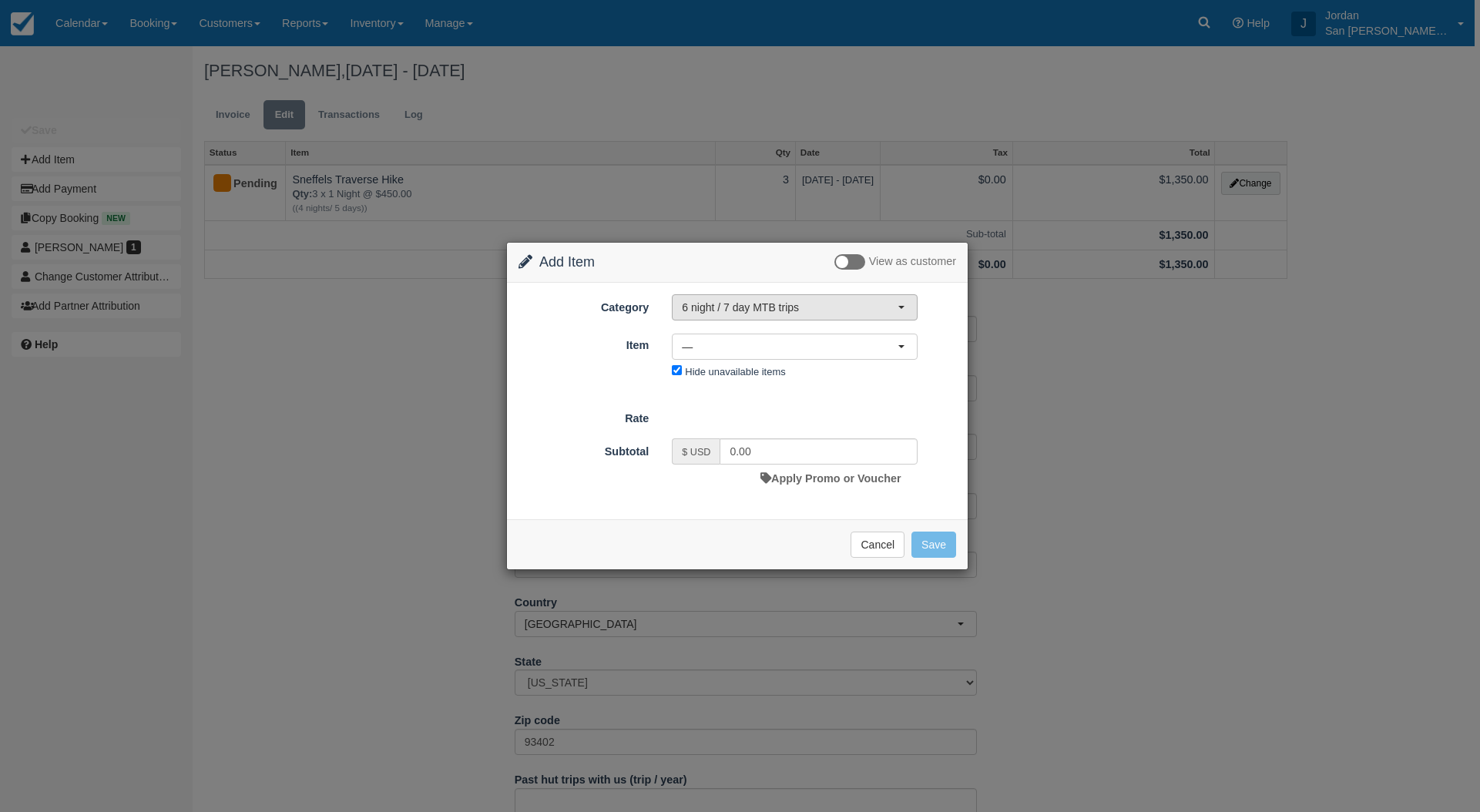
click at [883, 310] on span "6 night / 7 day MTB trips" at bounding box center [790, 308] width 216 height 16
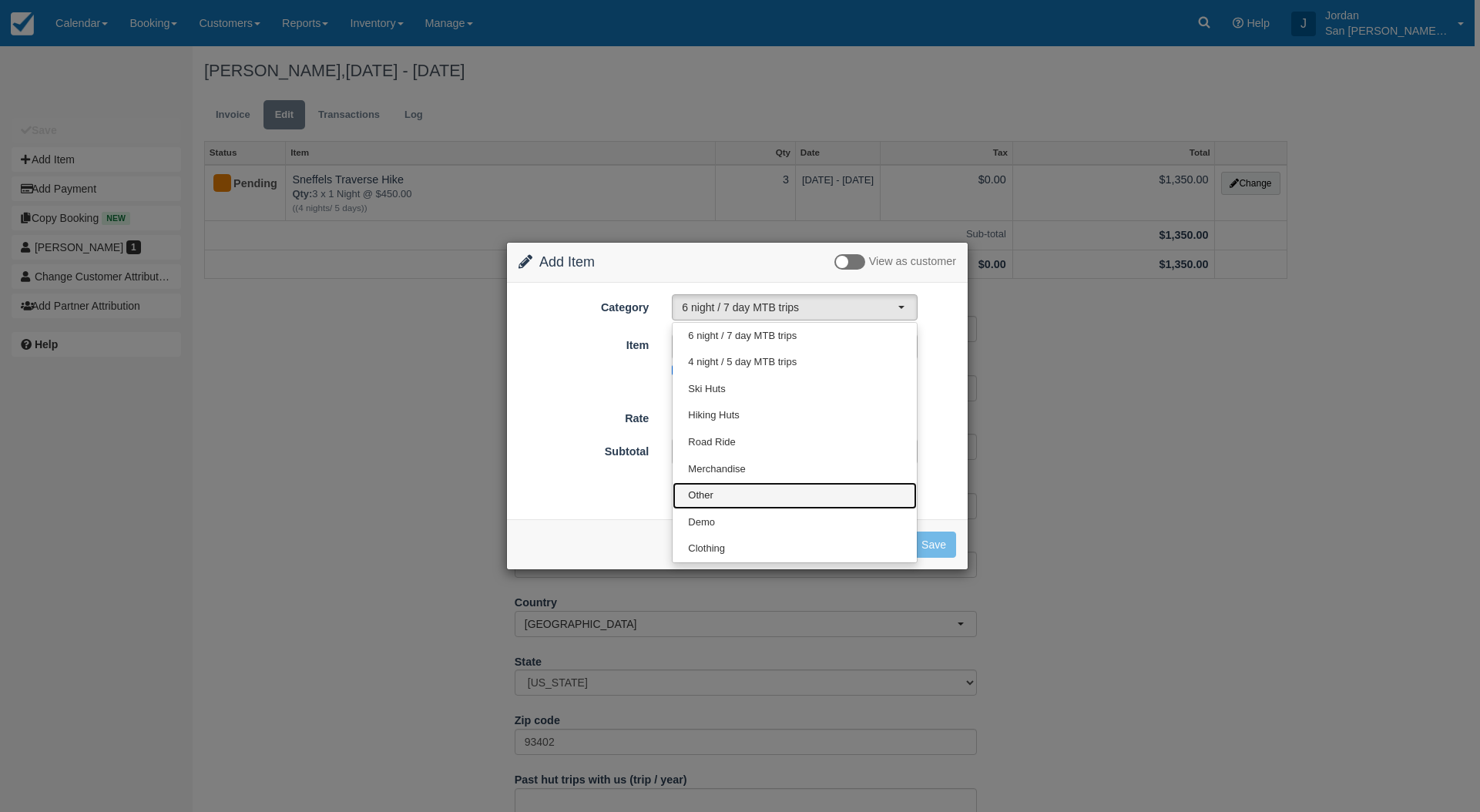
click at [725, 490] on link "Other" at bounding box center [795, 495] width 244 height 27
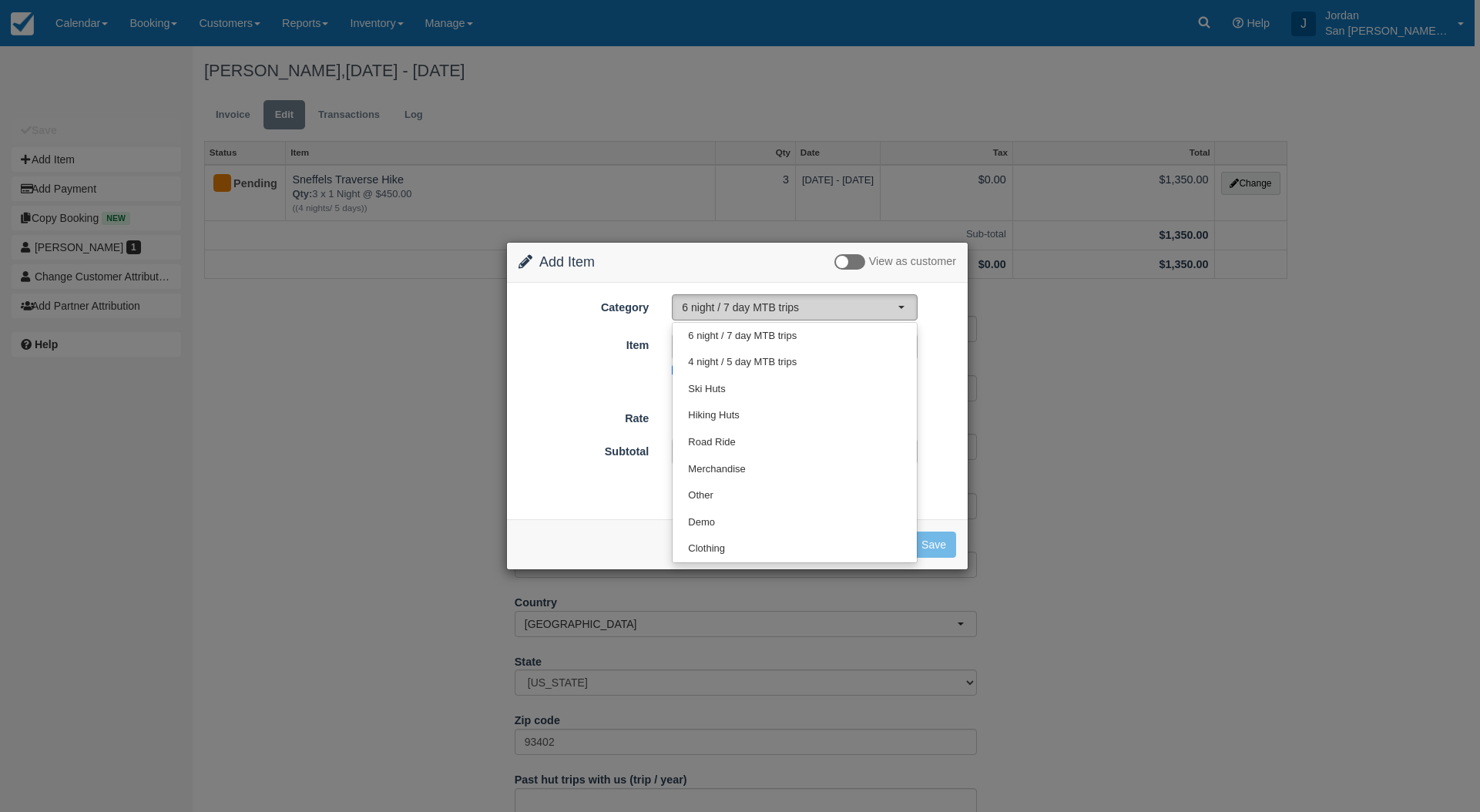
select select "15"
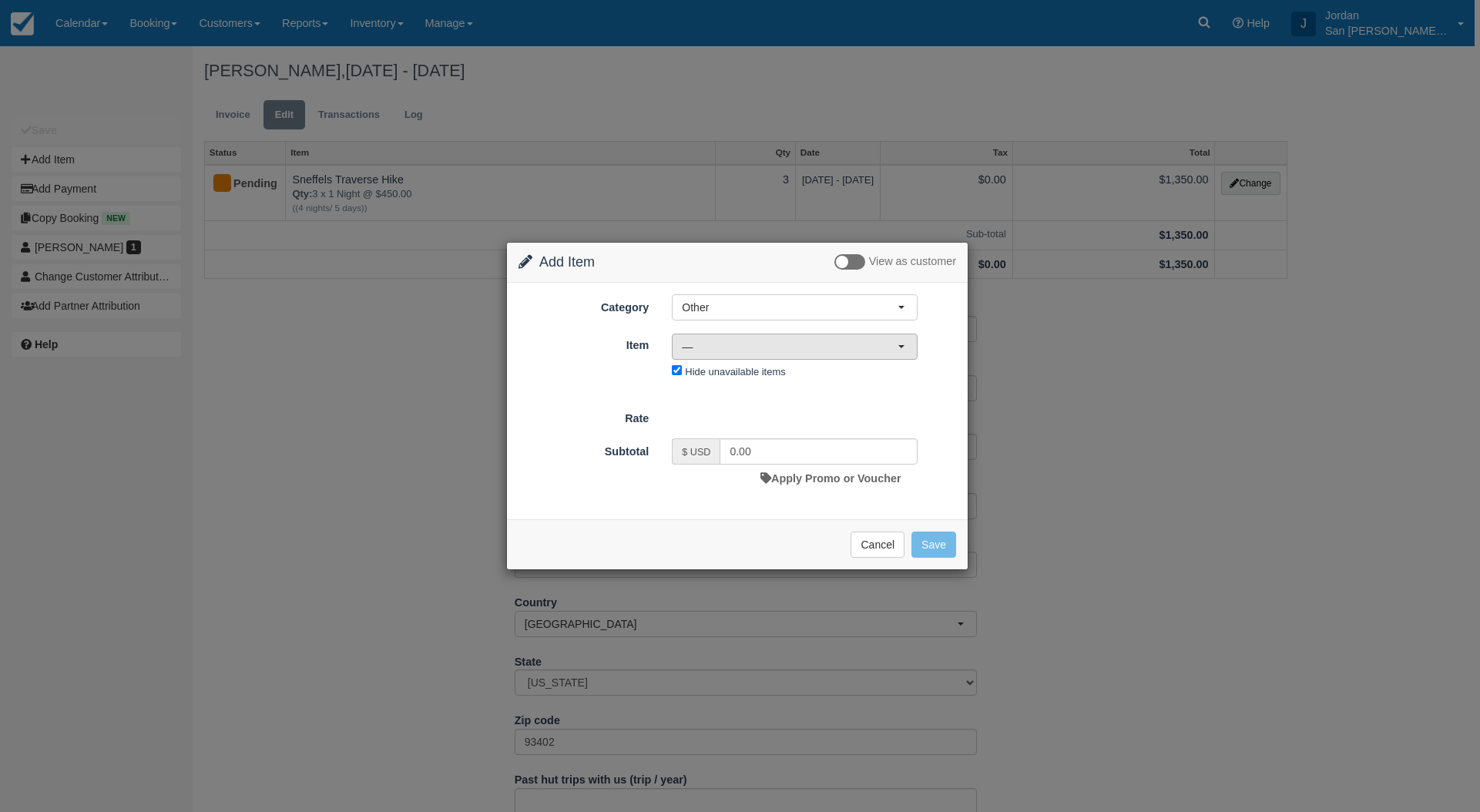
click at [755, 339] on span "—" at bounding box center [790, 347] width 216 height 16
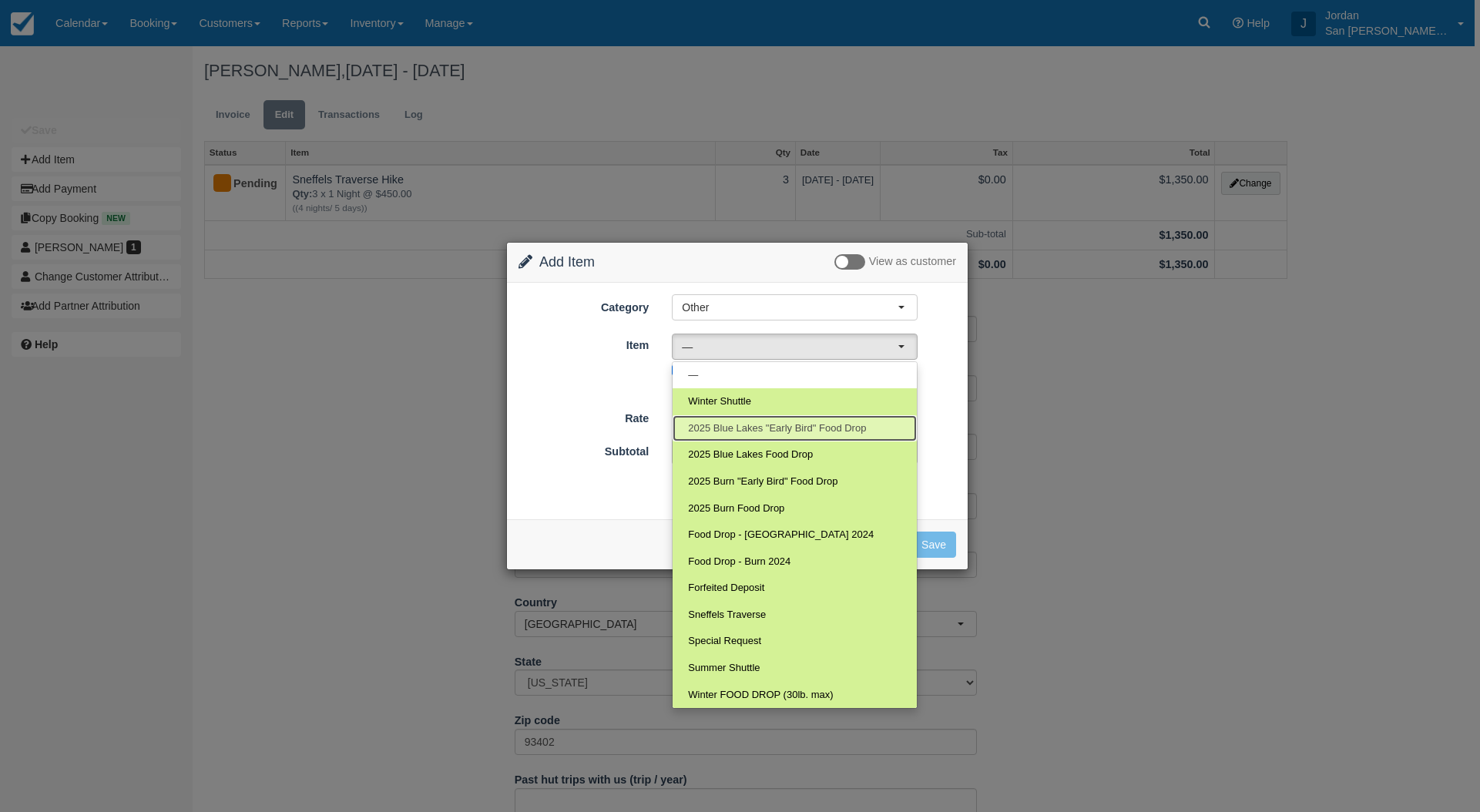
click at [776, 431] on span "2025 Blue Lakes "Early Bird" Food Drop" at bounding box center [777, 428] width 178 height 15
select select "118"
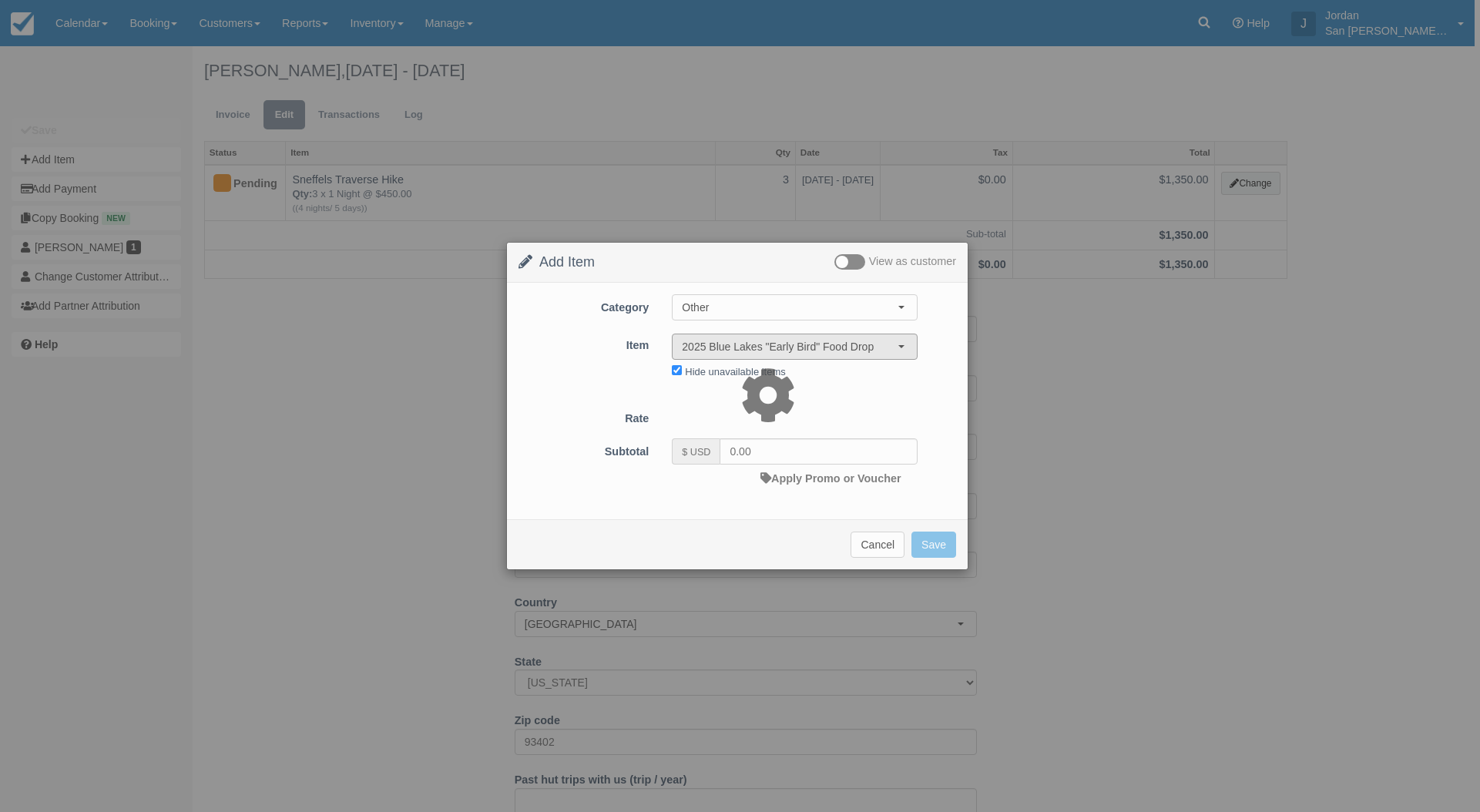
select select "07:00"
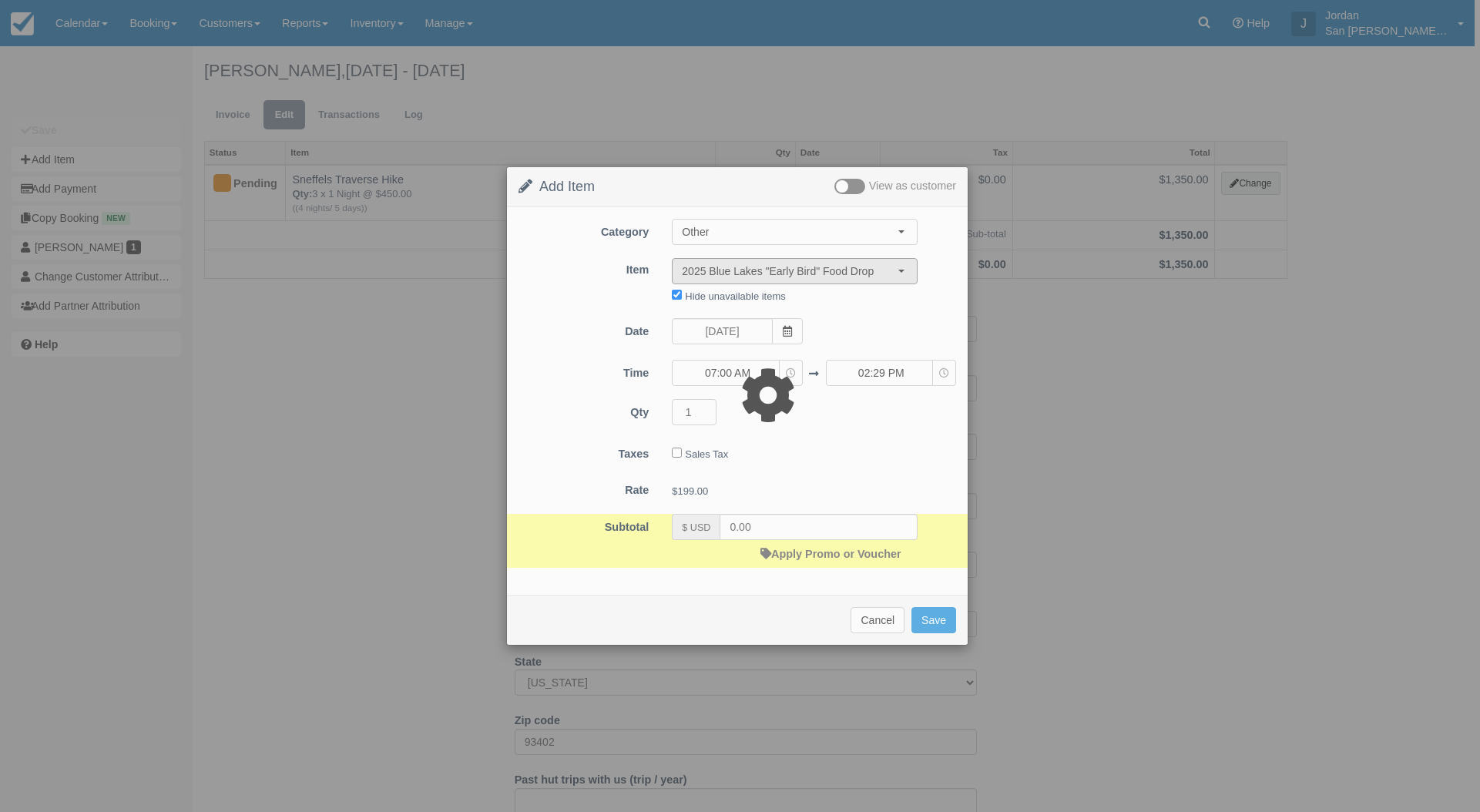
type input "199.00"
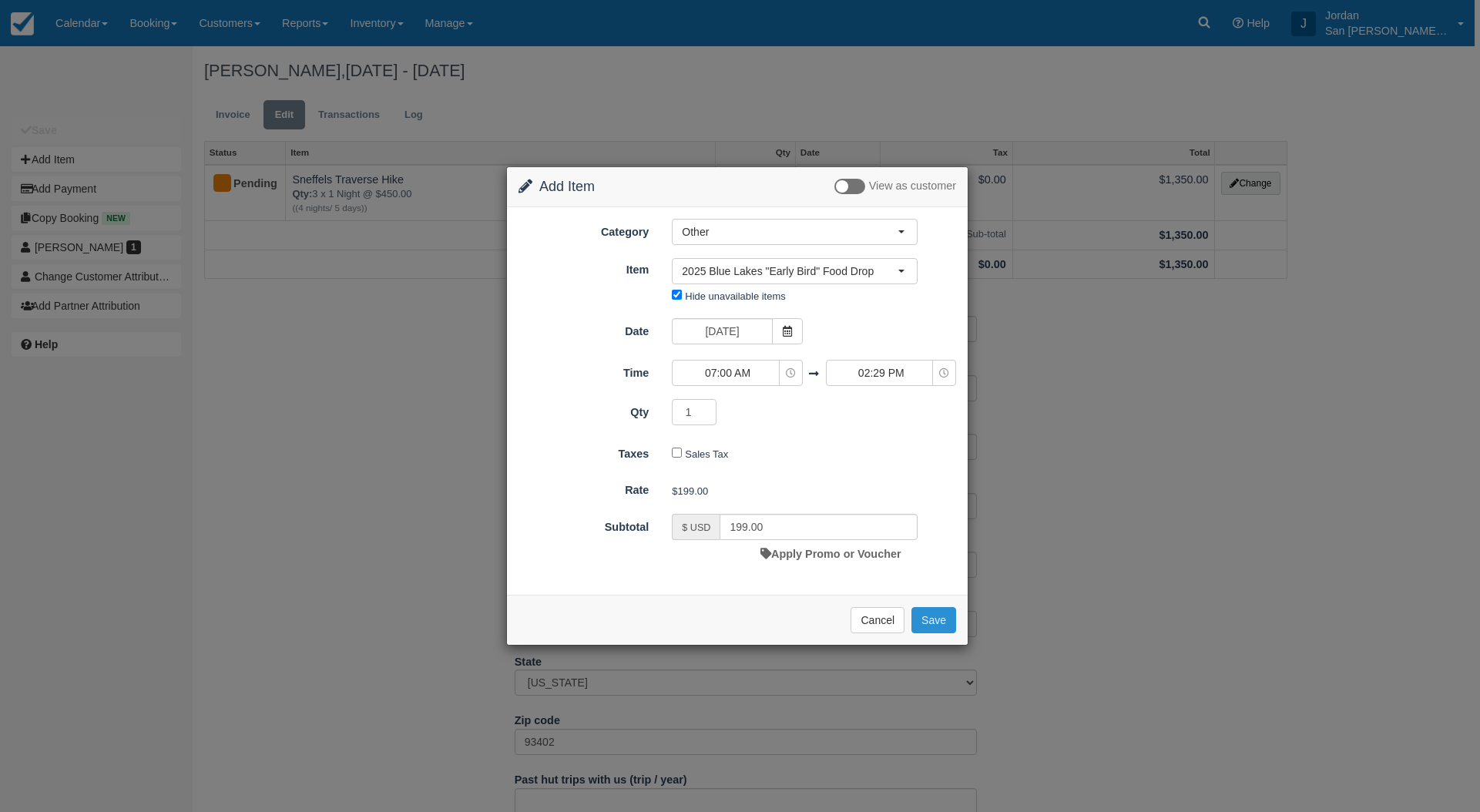
drag, startPoint x: 943, startPoint y: 613, endPoint x: 945, endPoint y: 602, distance: 11.2
click at [944, 612] on button "Save" at bounding box center [934, 620] width 45 height 26
checkbox input "false"
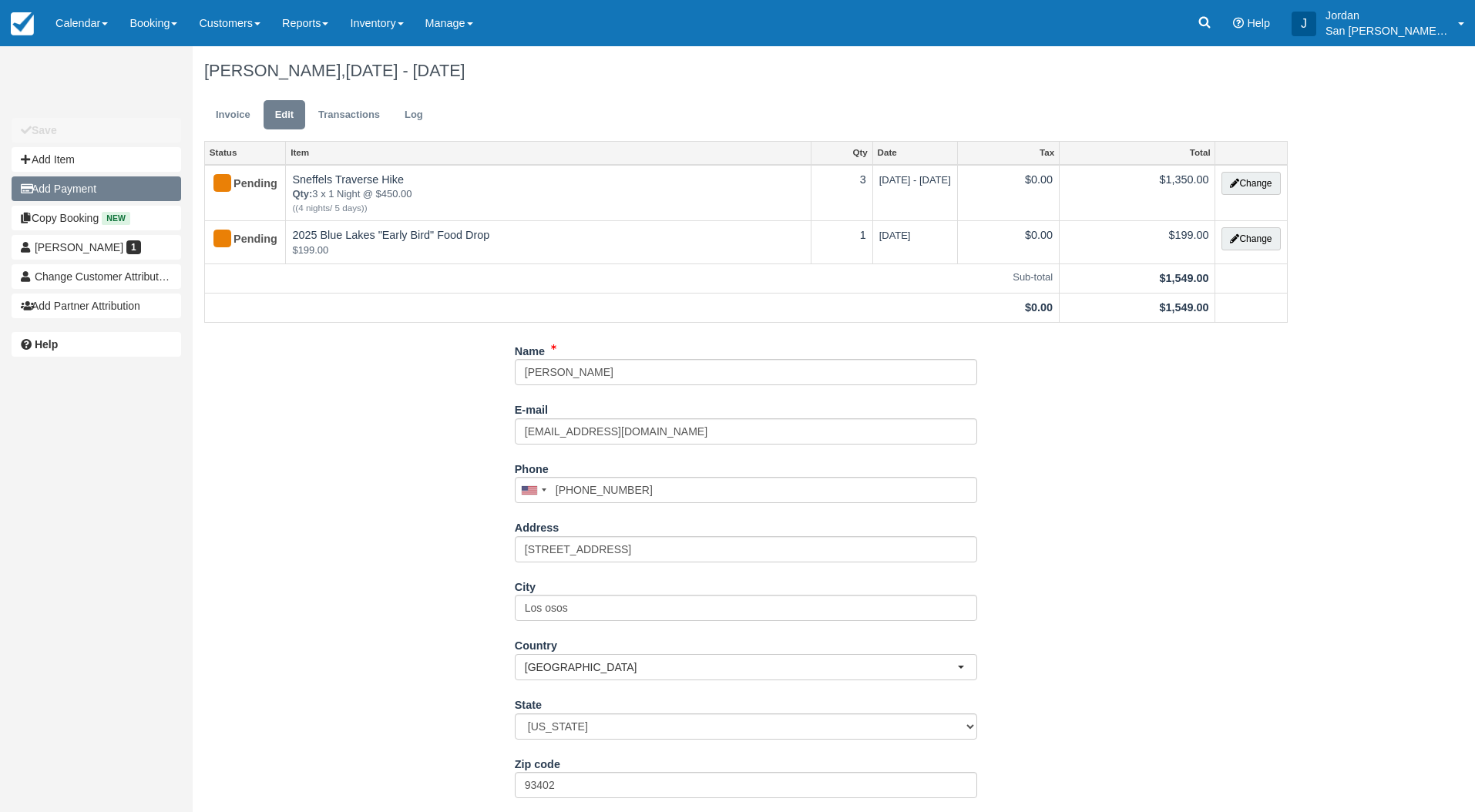
click at [60, 181] on button "Add Payment" at bounding box center [96, 188] width 169 height 24
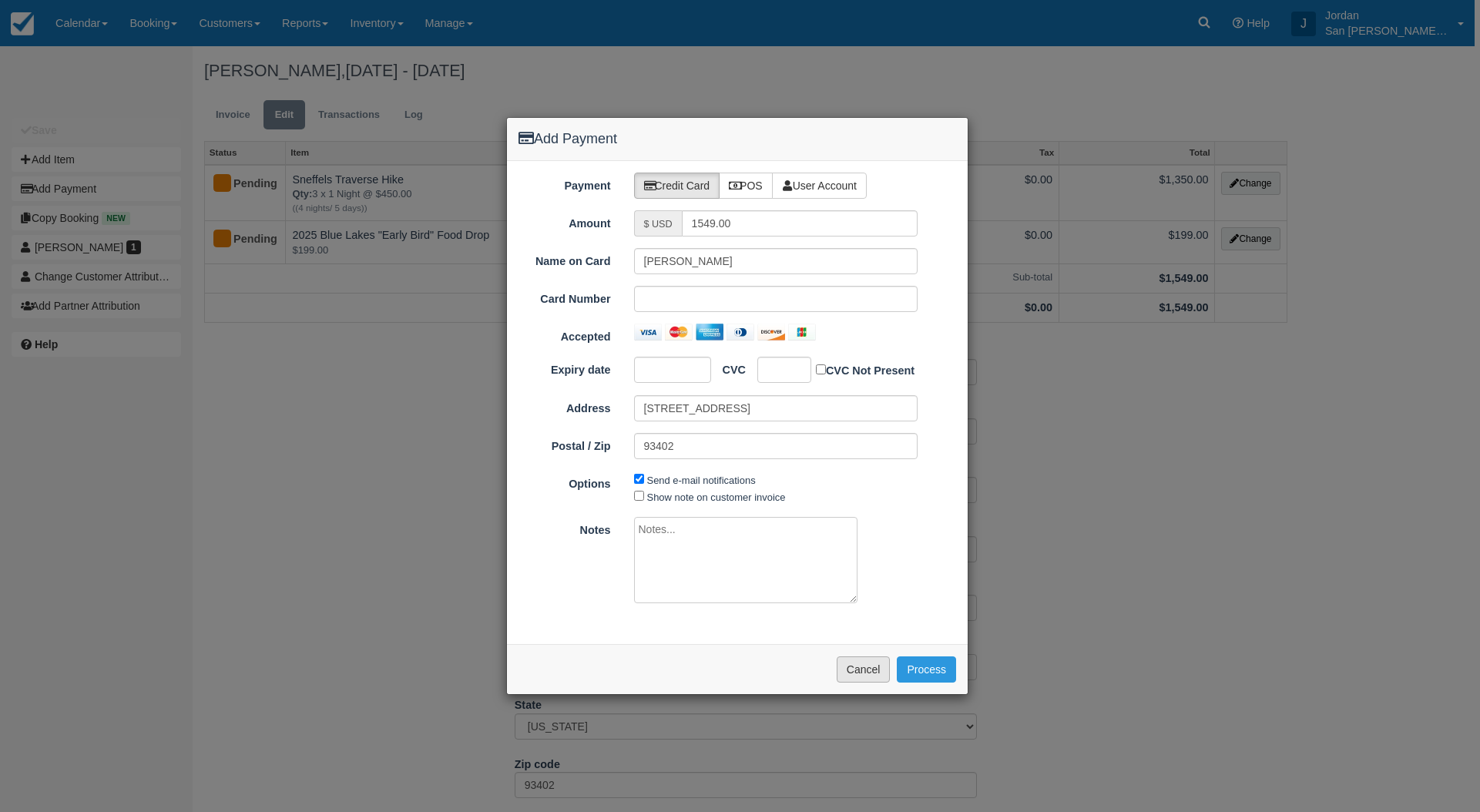
click at [852, 666] on button "Cancel" at bounding box center [863, 669] width 54 height 26
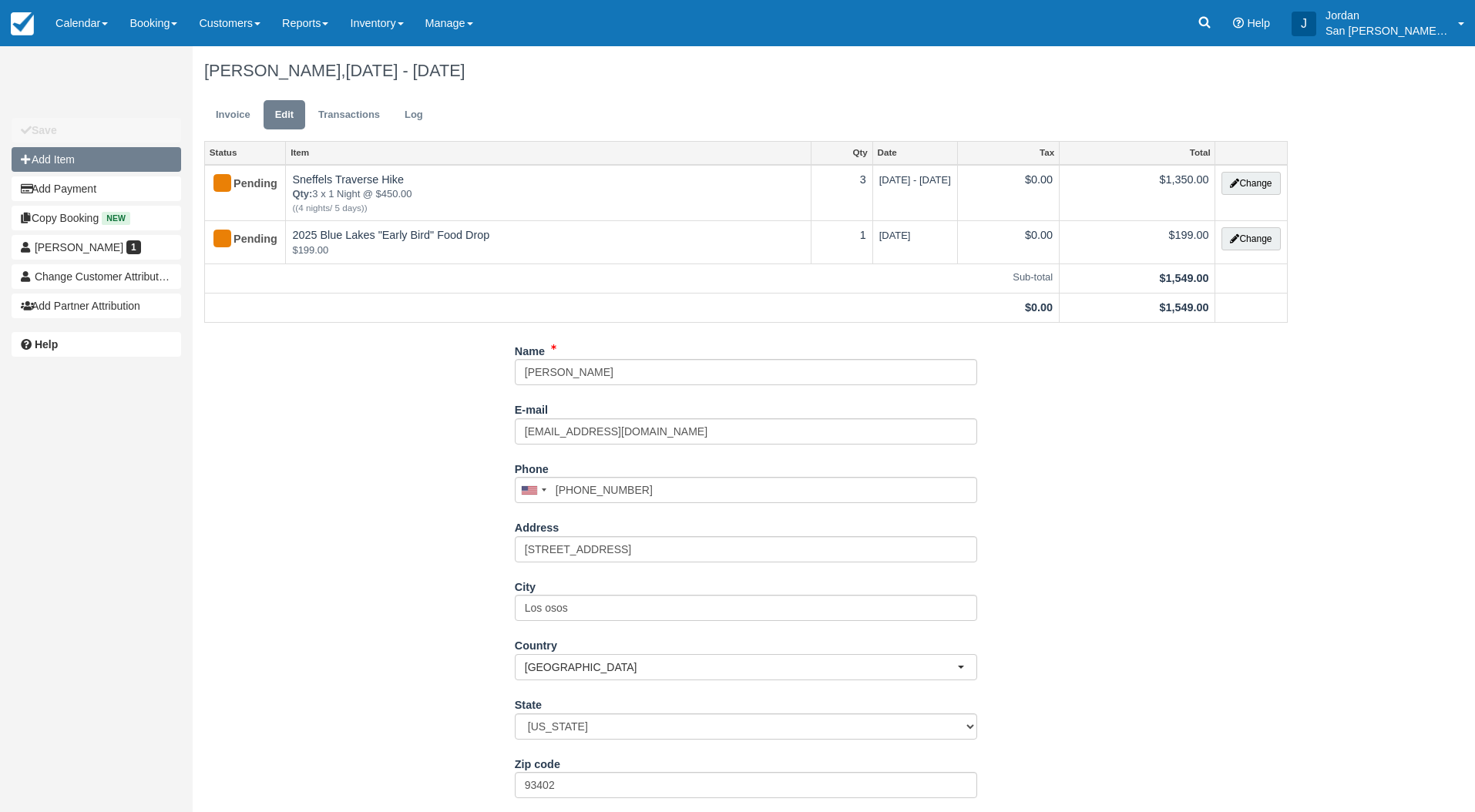
click at [101, 157] on button "Add Item" at bounding box center [96, 159] width 169 height 24
type input "0.00"
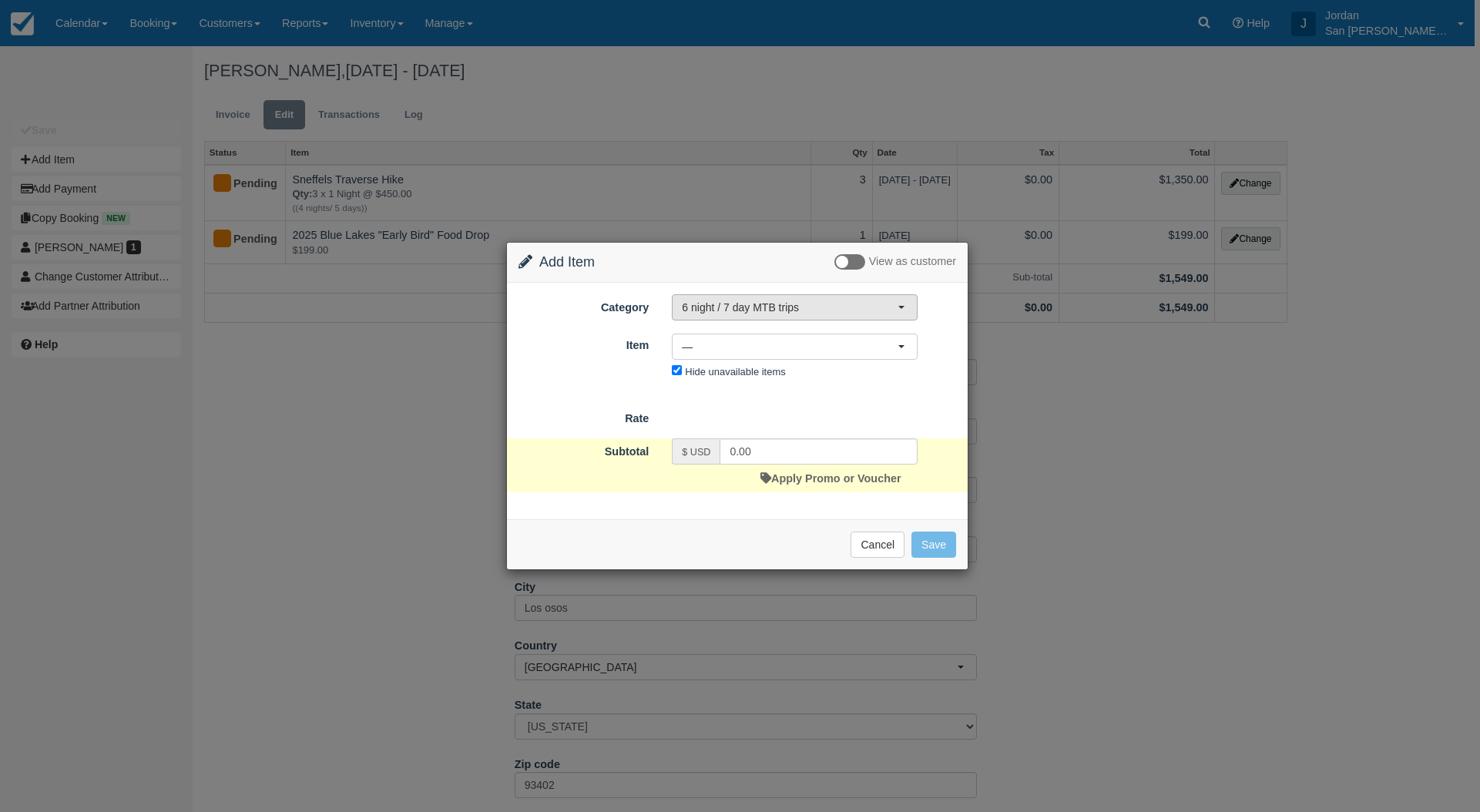
click at [711, 315] on button "6 night / 7 day MTB trips" at bounding box center [794, 307] width 245 height 26
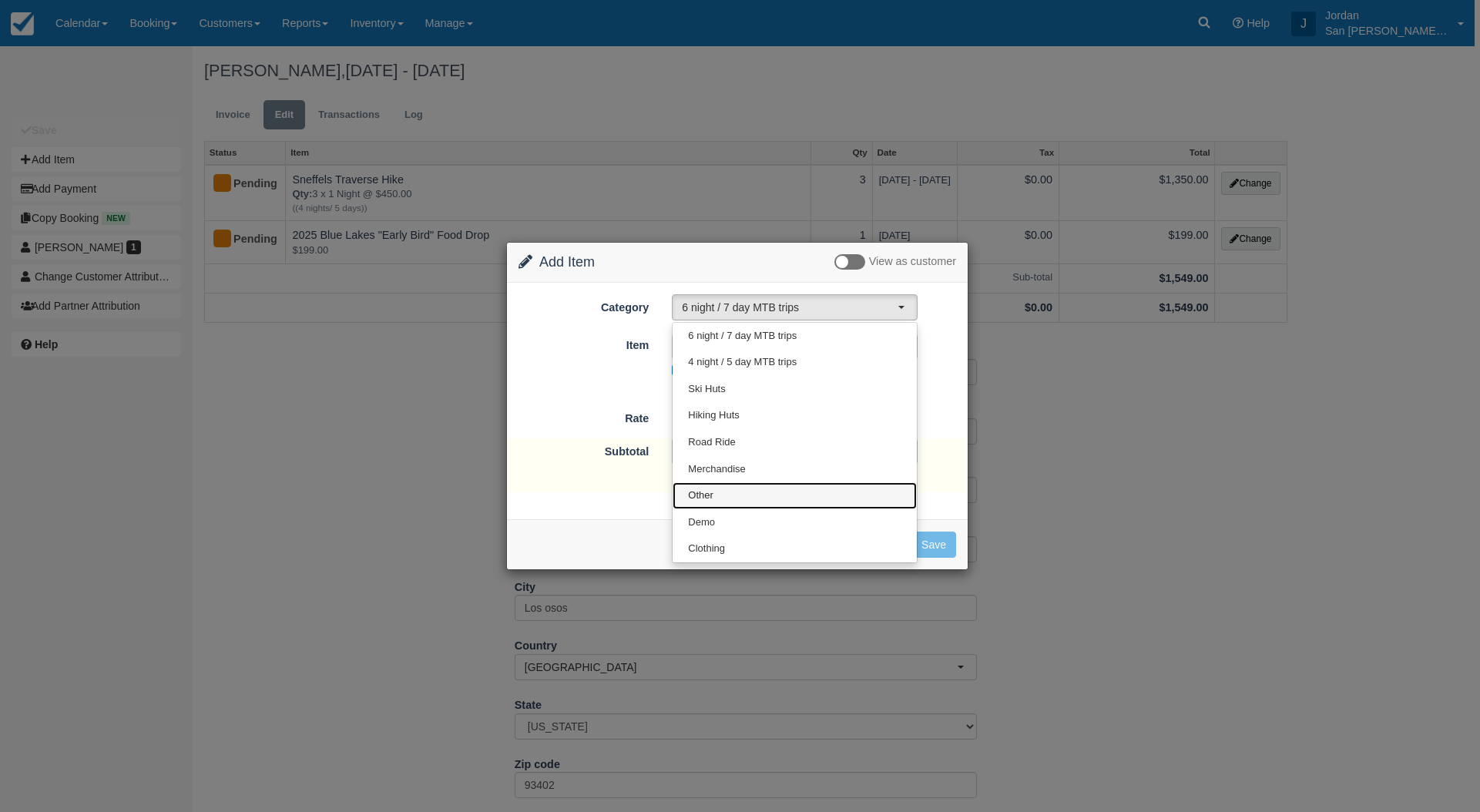
click at [733, 501] on link "Other" at bounding box center [795, 495] width 244 height 27
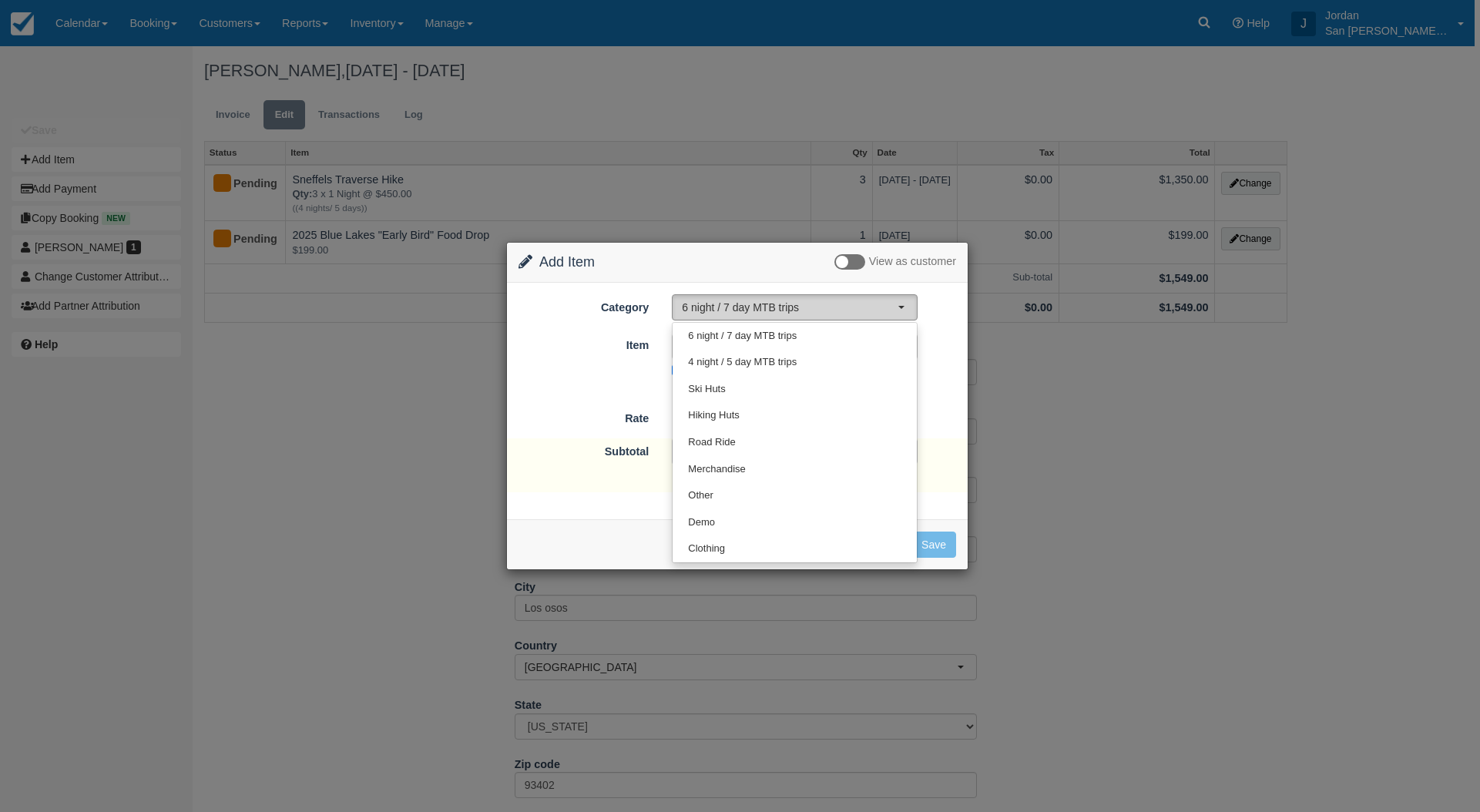
select select "15"
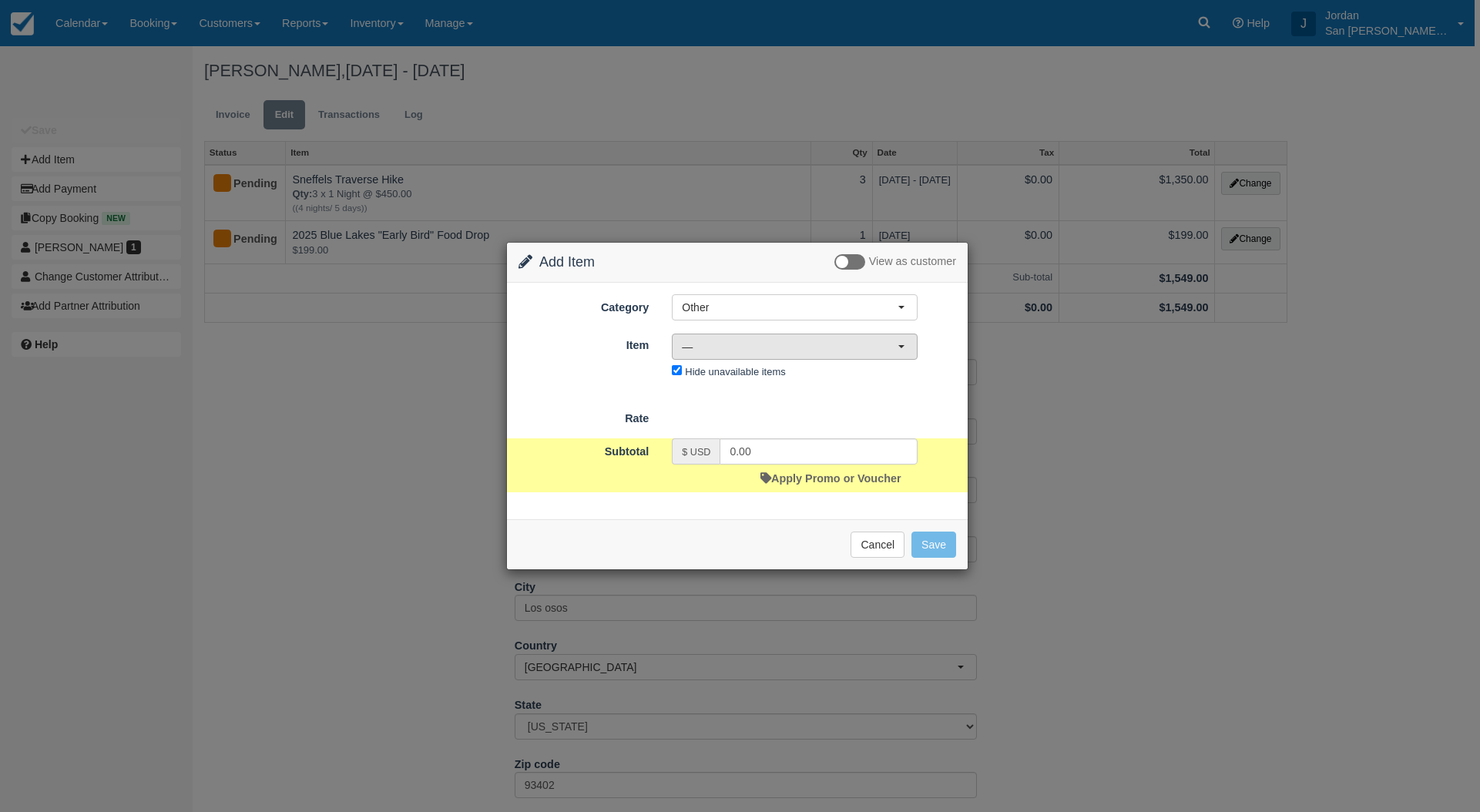
click at [704, 347] on span "—" at bounding box center [790, 347] width 216 height 16
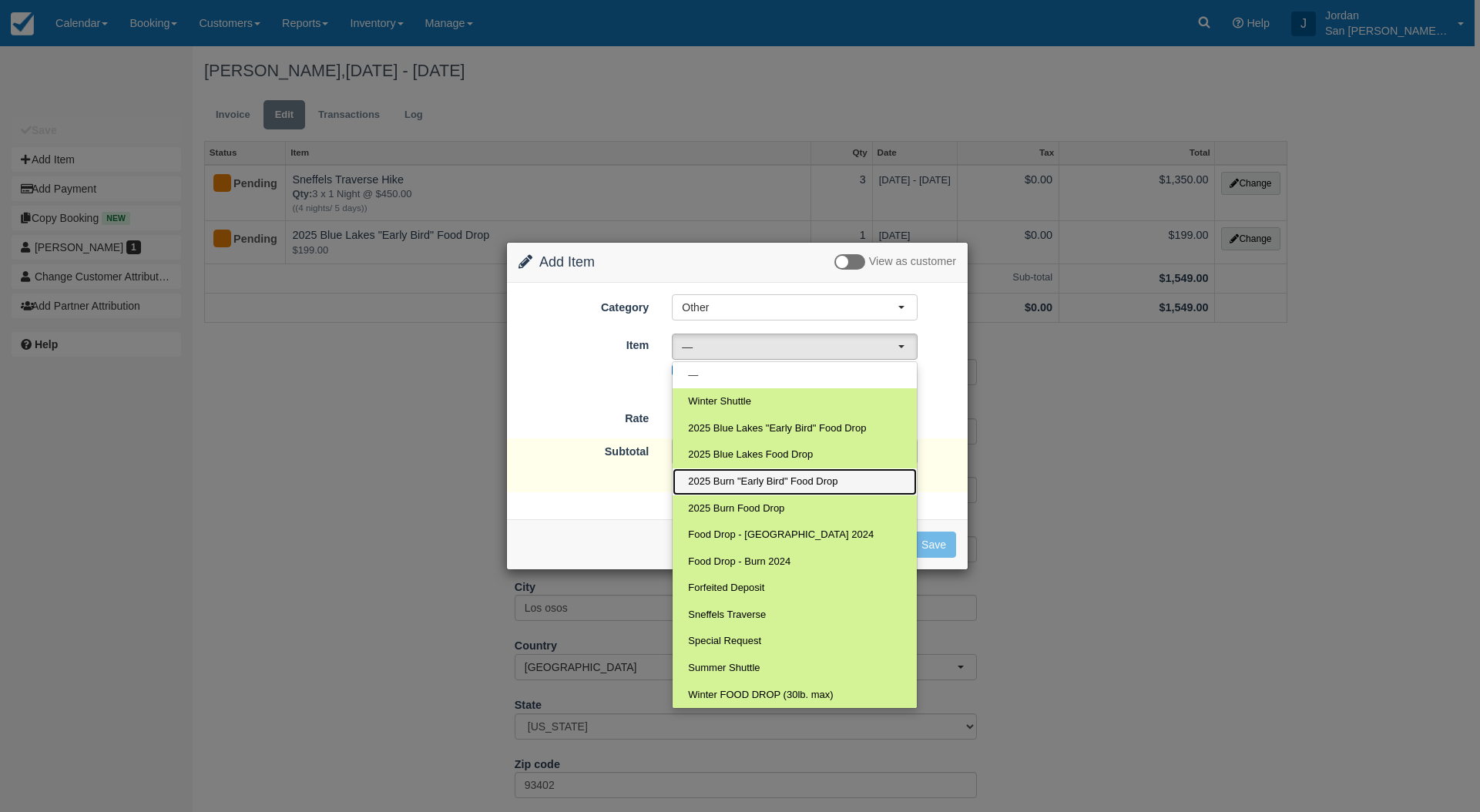
click at [753, 490] on link "2025 Burn "Early Bird" Food Drop" at bounding box center [795, 482] width 244 height 27
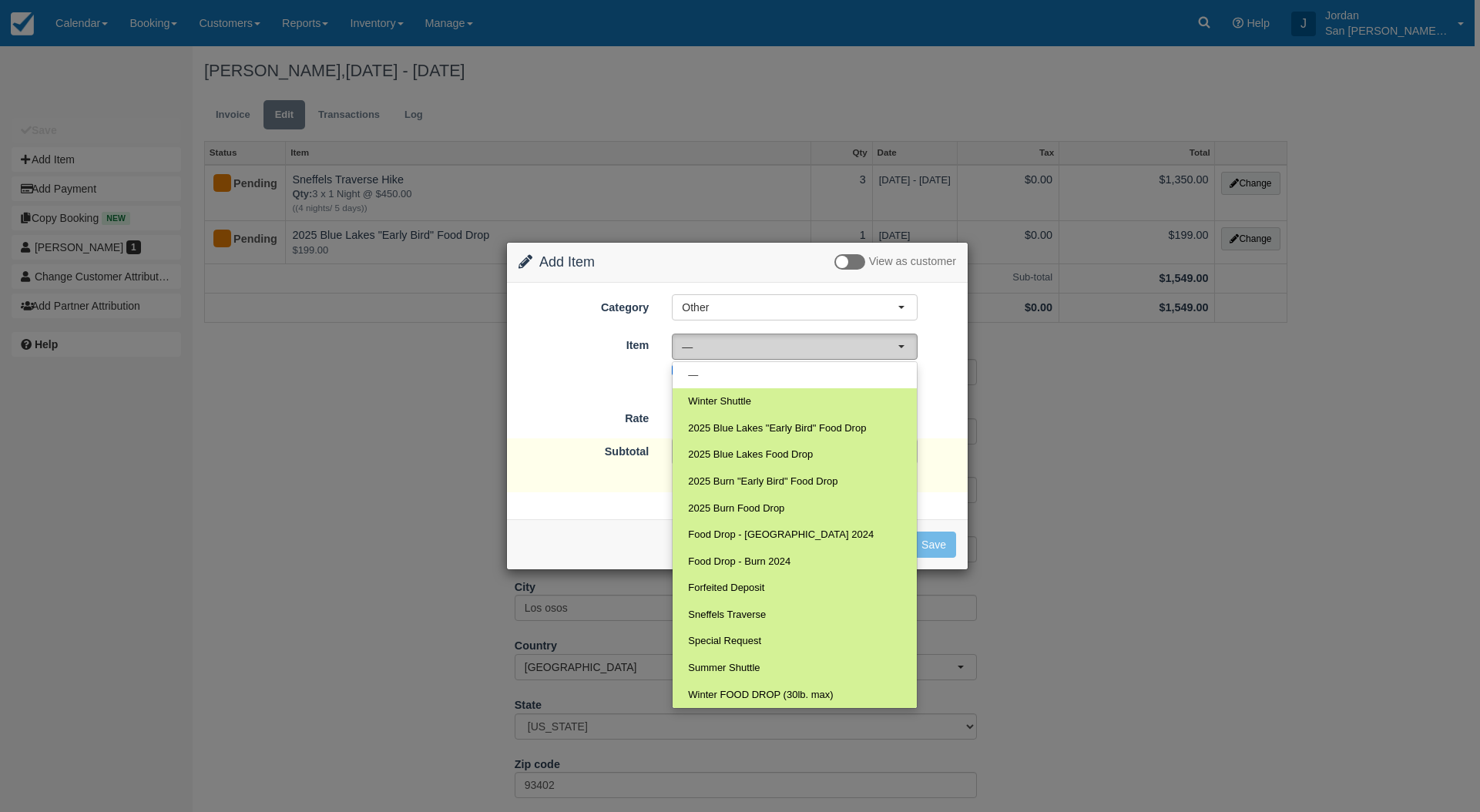
select select "119"
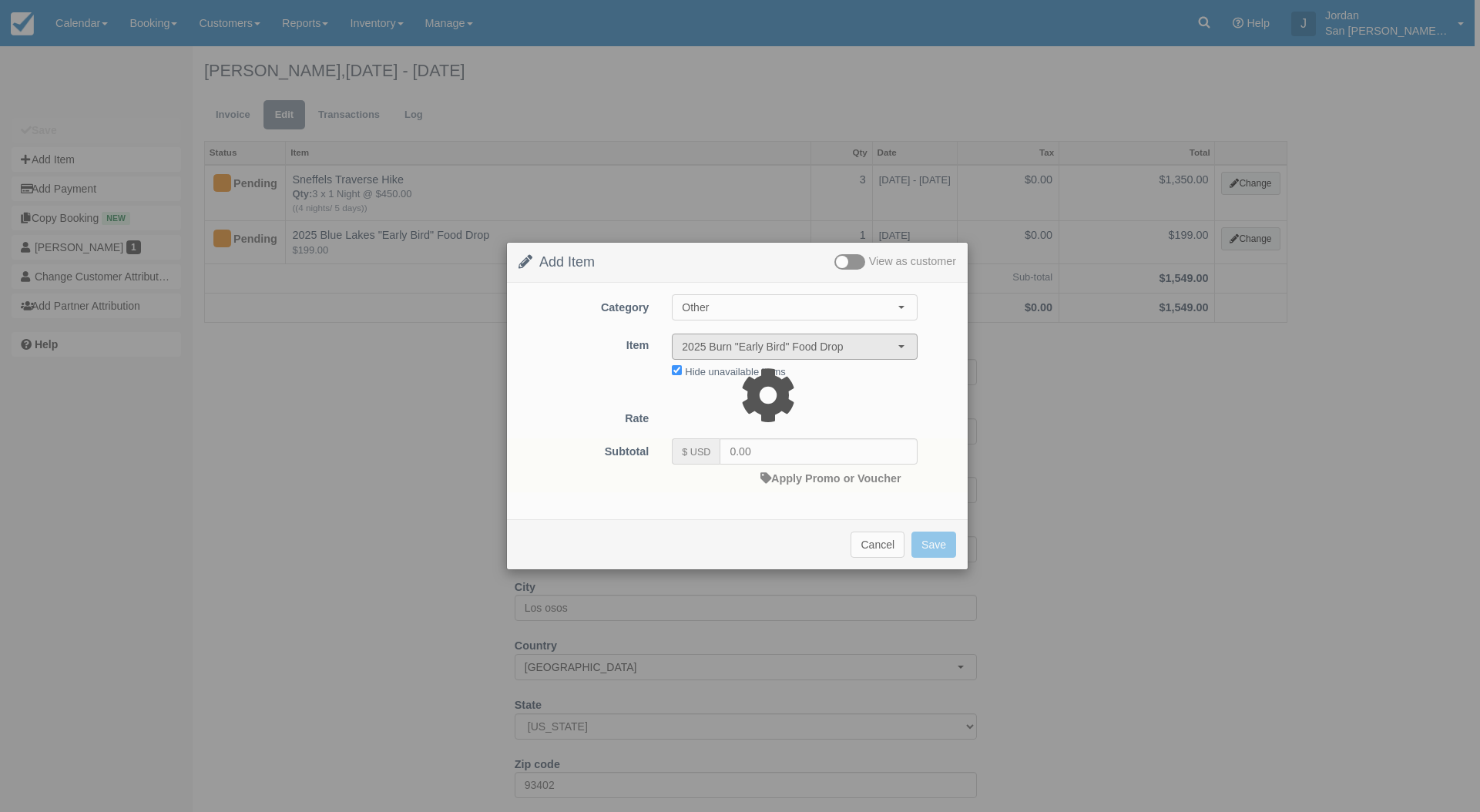
type input "199.00"
select select "07:00"
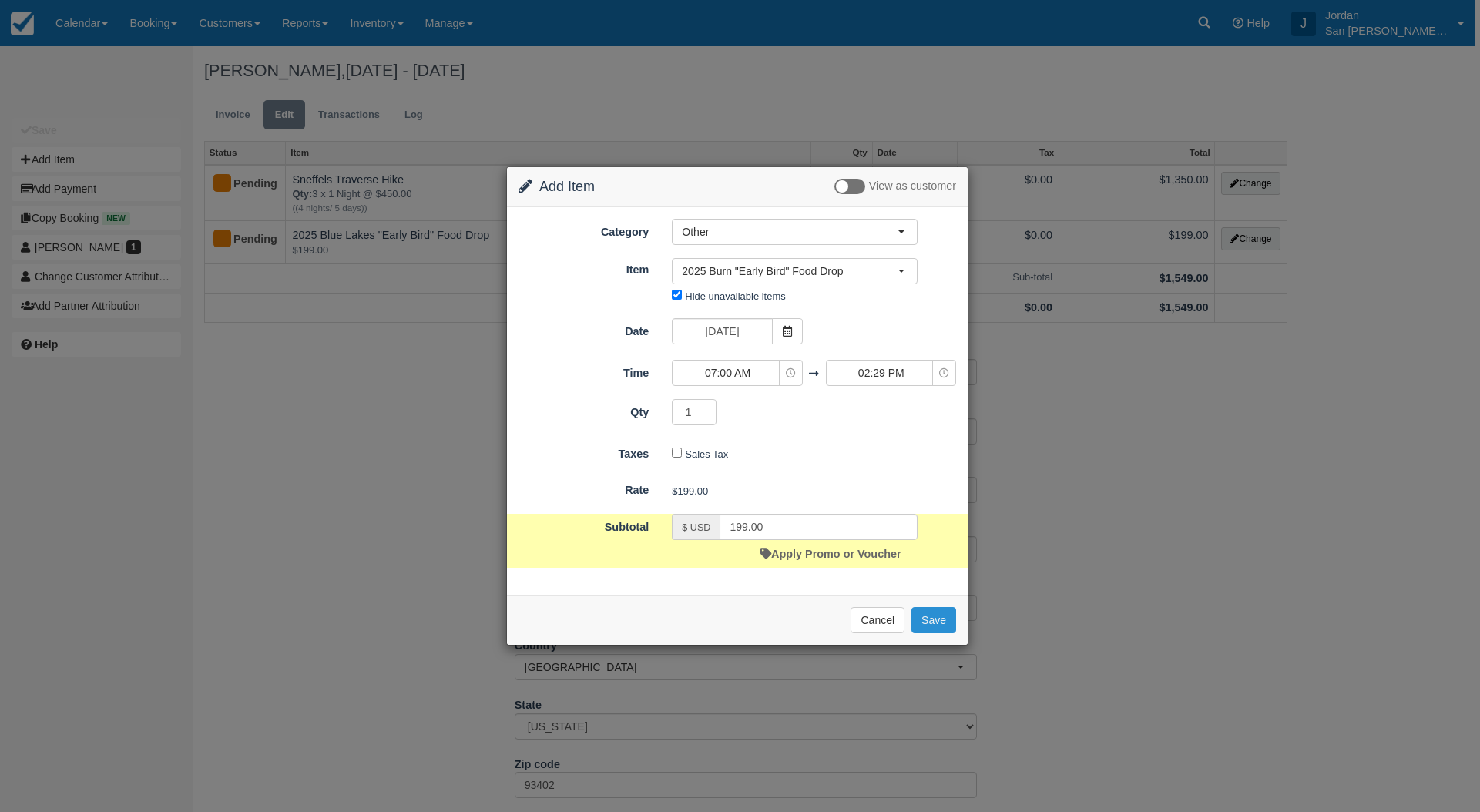
click at [938, 618] on button "Save" at bounding box center [934, 620] width 45 height 26
checkbox input "false"
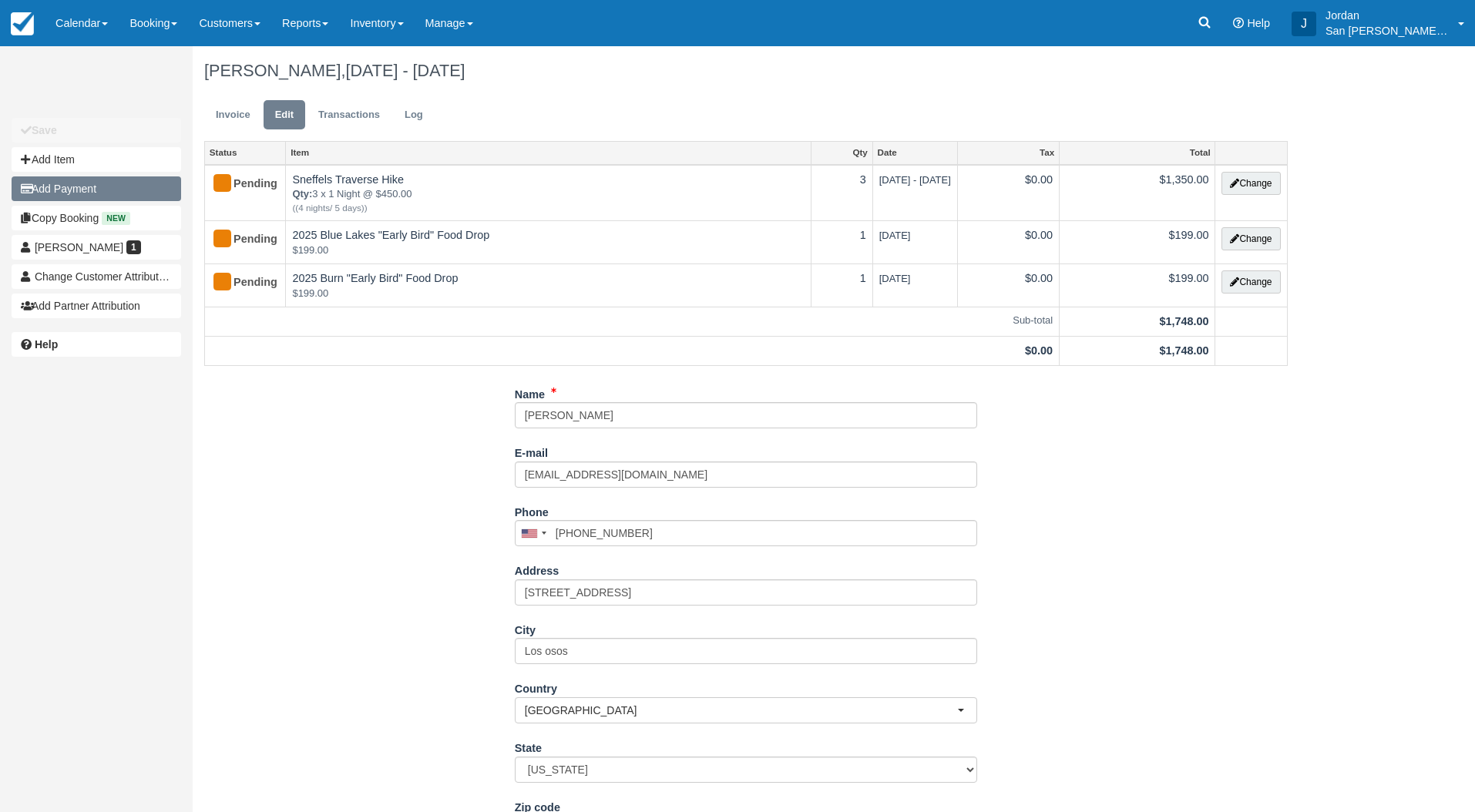
click at [58, 194] on button "Add Payment" at bounding box center [96, 188] width 169 height 24
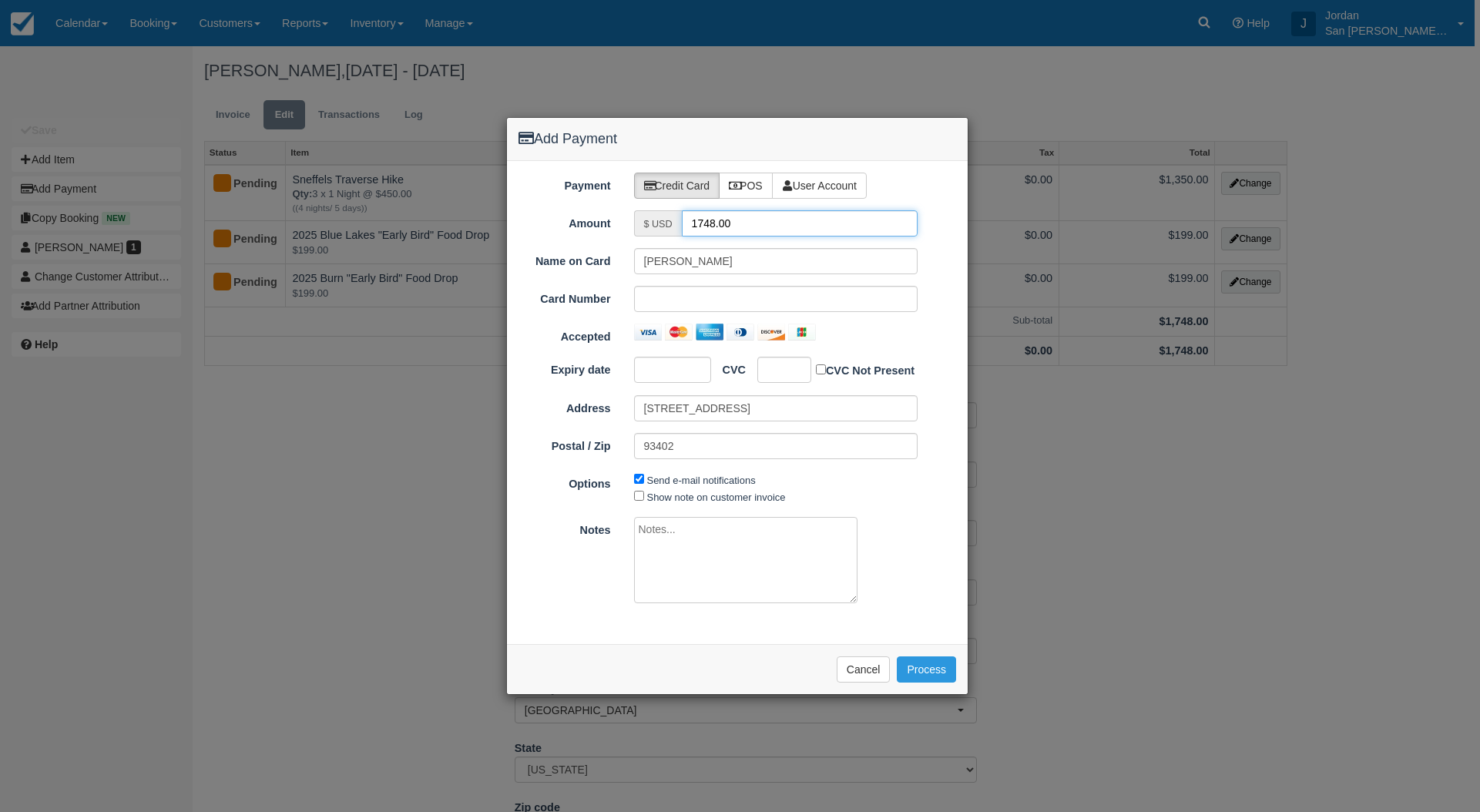
drag, startPoint x: 742, startPoint y: 221, endPoint x: 625, endPoint y: 249, distance: 120.3
click at [625, 249] on div "Payment Credit Card POS User Account Amount $ USD 1748.00 Name on Card Connie B…" at bounding box center [737, 403] width 460 height 483
type input "874"
click at [654, 358] on div at bounding box center [673, 369] width 77 height 26
click at [839, 493] on span "Show note on customer invoice" at bounding box center [776, 496] width 284 height 18
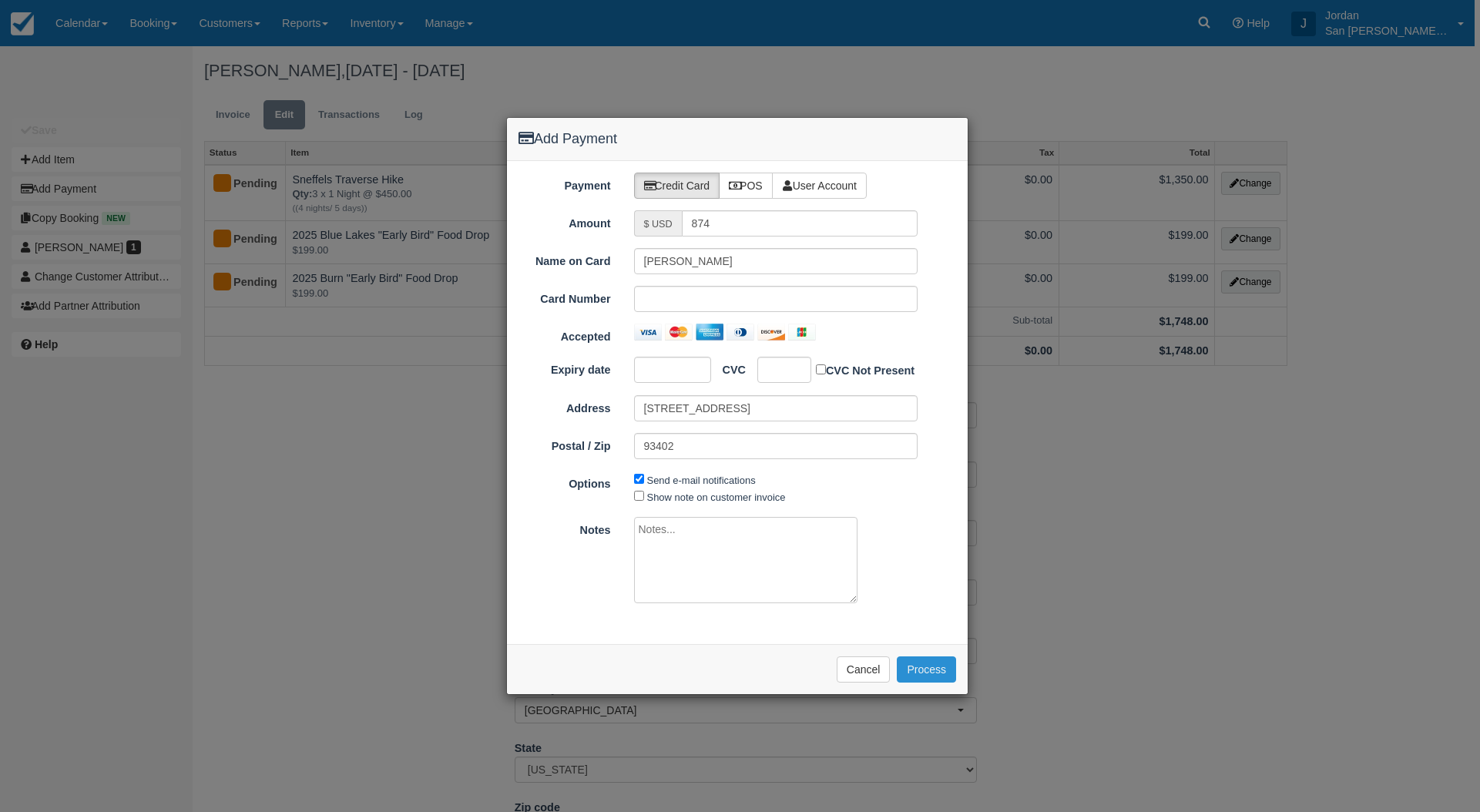
click at [922, 668] on button "Process" at bounding box center [926, 669] width 60 height 26
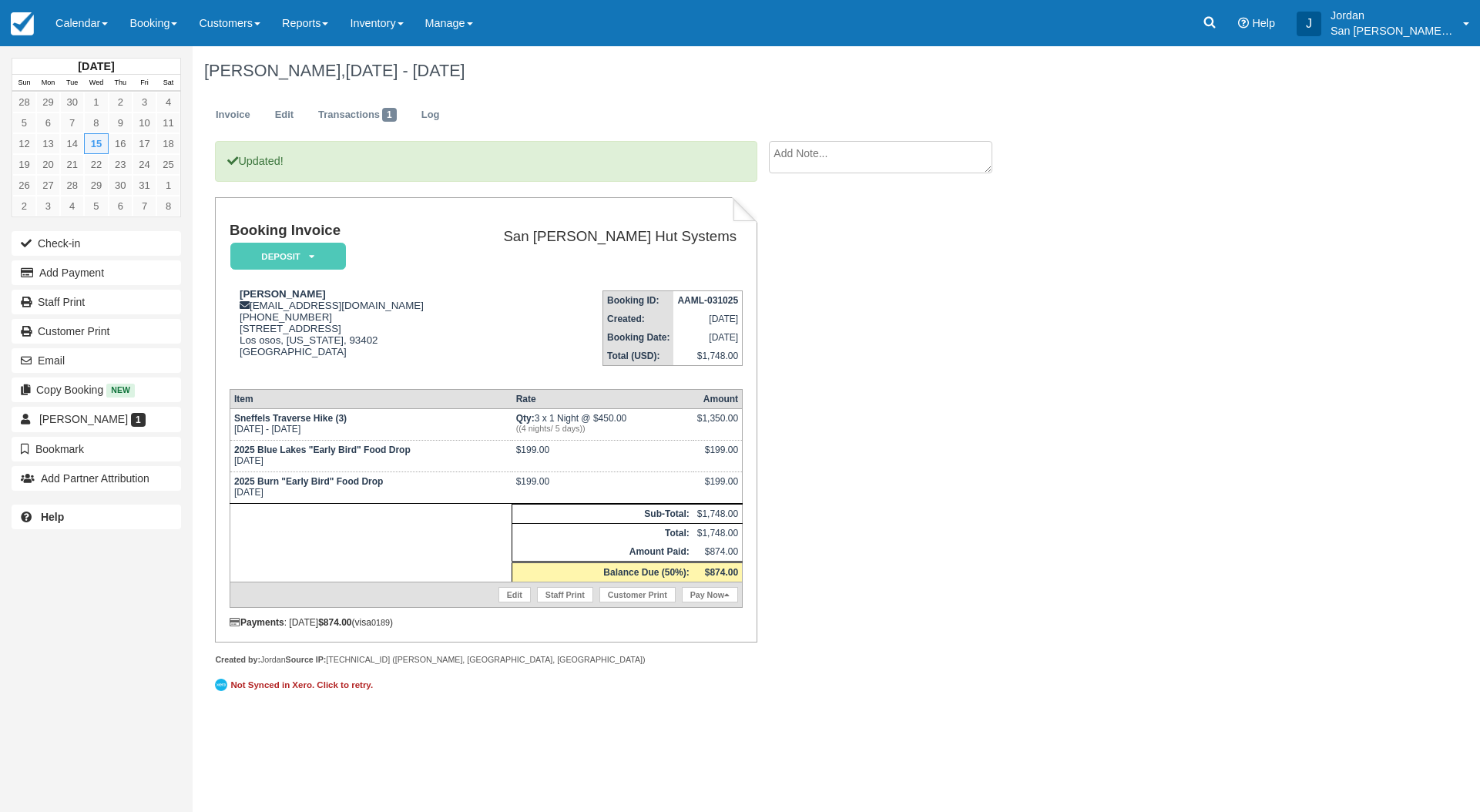
click at [924, 428] on div "Updated! Booking Invoice Deposit   Pending Reserved Paid Waiting Cancelled Shut…" at bounding box center [616, 427] width 848 height 573
drag, startPoint x: 252, startPoint y: 307, endPoint x: 406, endPoint y: 307, distance: 154.0
click at [406, 307] on div "[PERSON_NAME] [EMAIL_ADDRESS][DOMAIN_NAME] [PHONE_NUMBER] [STREET_ADDRESS][US_S…" at bounding box center [343, 332] width 227 height 89
copy div "[EMAIL_ADDRESS][DOMAIN_NAME]"
click at [976, 408] on div "Updated! Booking Invoice Deposit   Pending Reserved Paid Waiting Cancelled Shut…" at bounding box center [616, 427] width 848 height 573
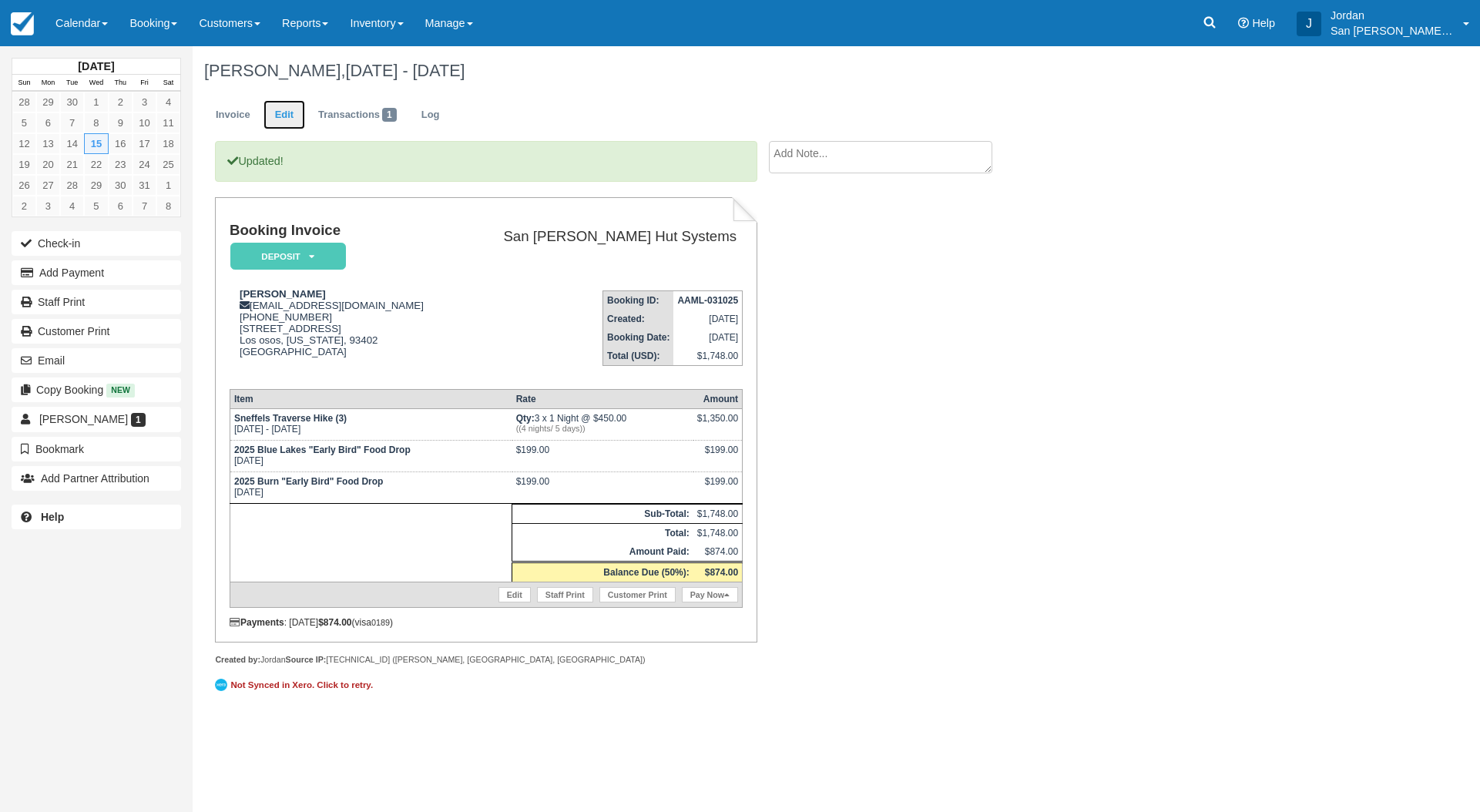
click at [279, 123] on link "Edit" at bounding box center [284, 114] width 42 height 30
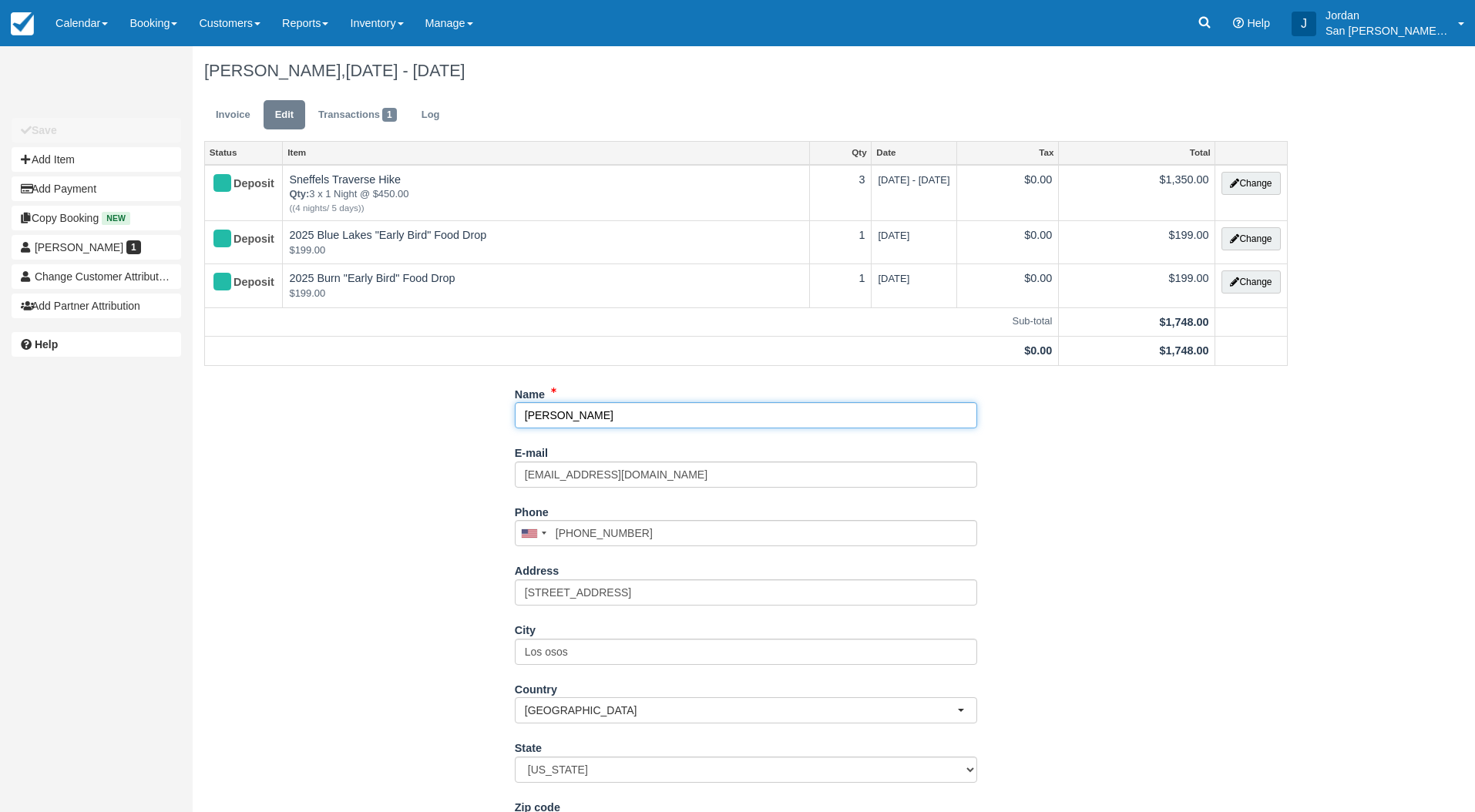
click at [611, 420] on input "[PERSON_NAME]" at bounding box center [745, 414] width 462 height 26
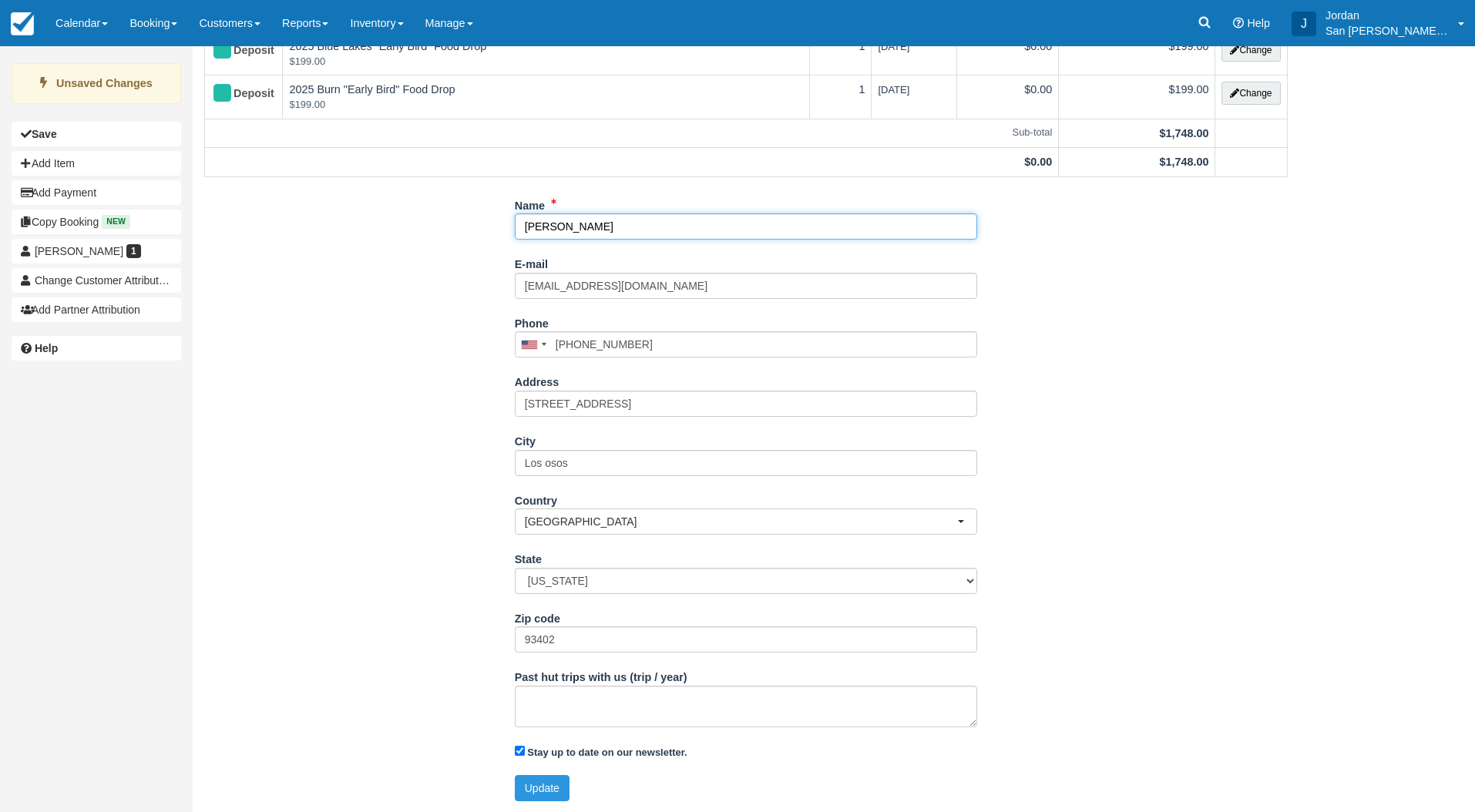
scroll to position [190, 0]
type input "[PERSON_NAME]"
drag, startPoint x: 542, startPoint y: 785, endPoint x: 561, endPoint y: 777, distance: 20.6
click at [543, 784] on button "Update" at bounding box center [542, 787] width 55 height 26
type input "[PHONE_NUMBER]"
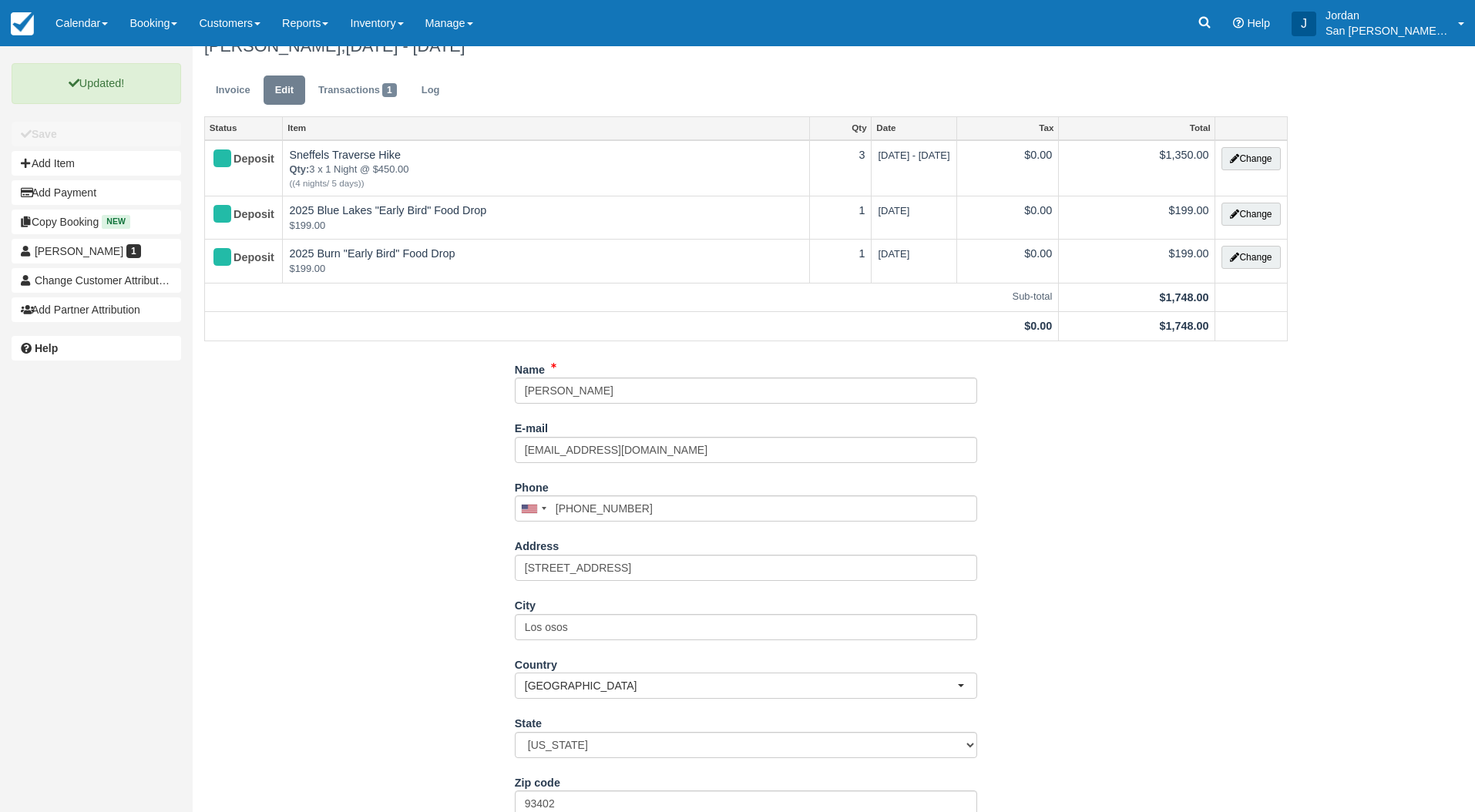
scroll to position [0, 0]
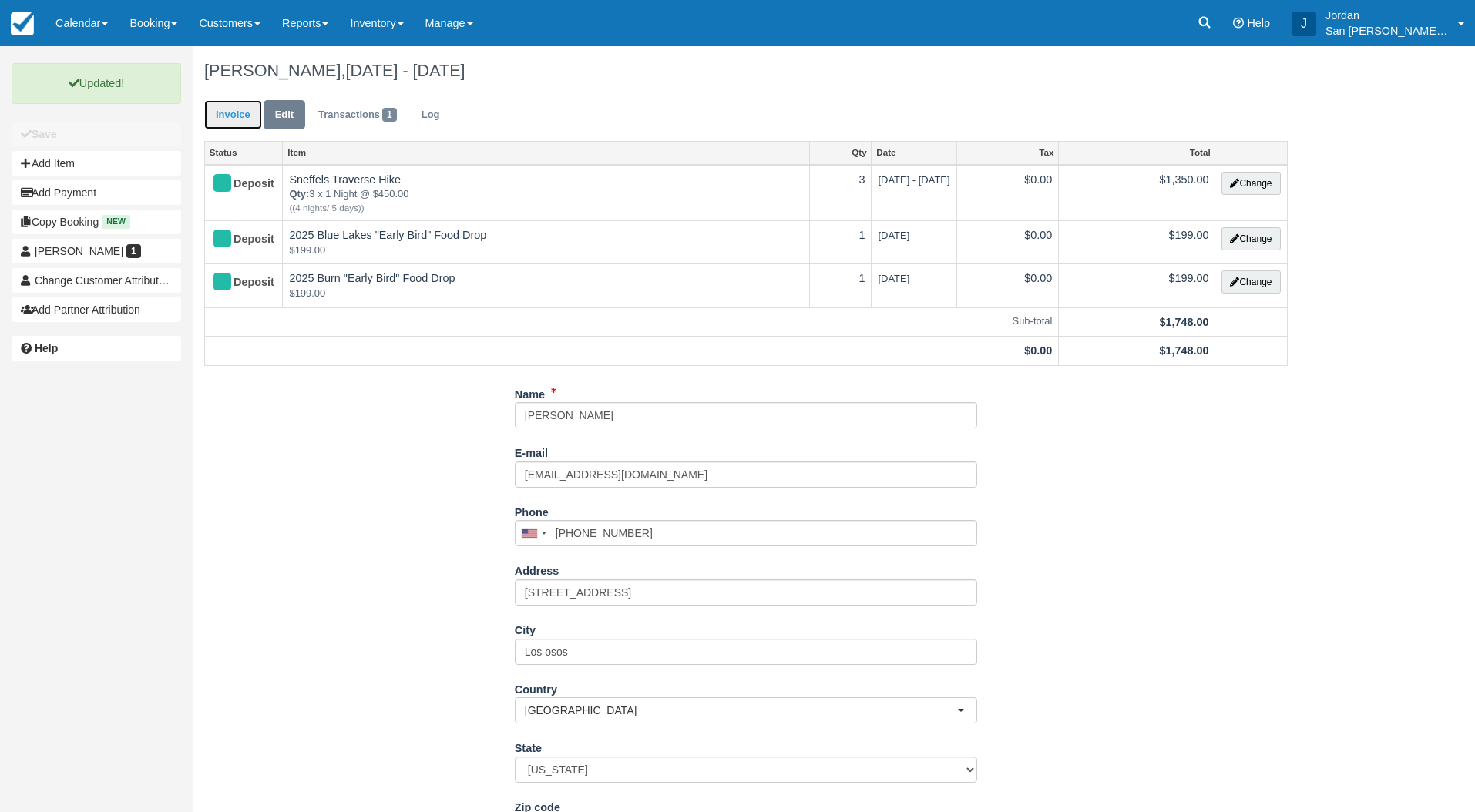
click at [217, 107] on link "Invoice" at bounding box center [233, 114] width 58 height 30
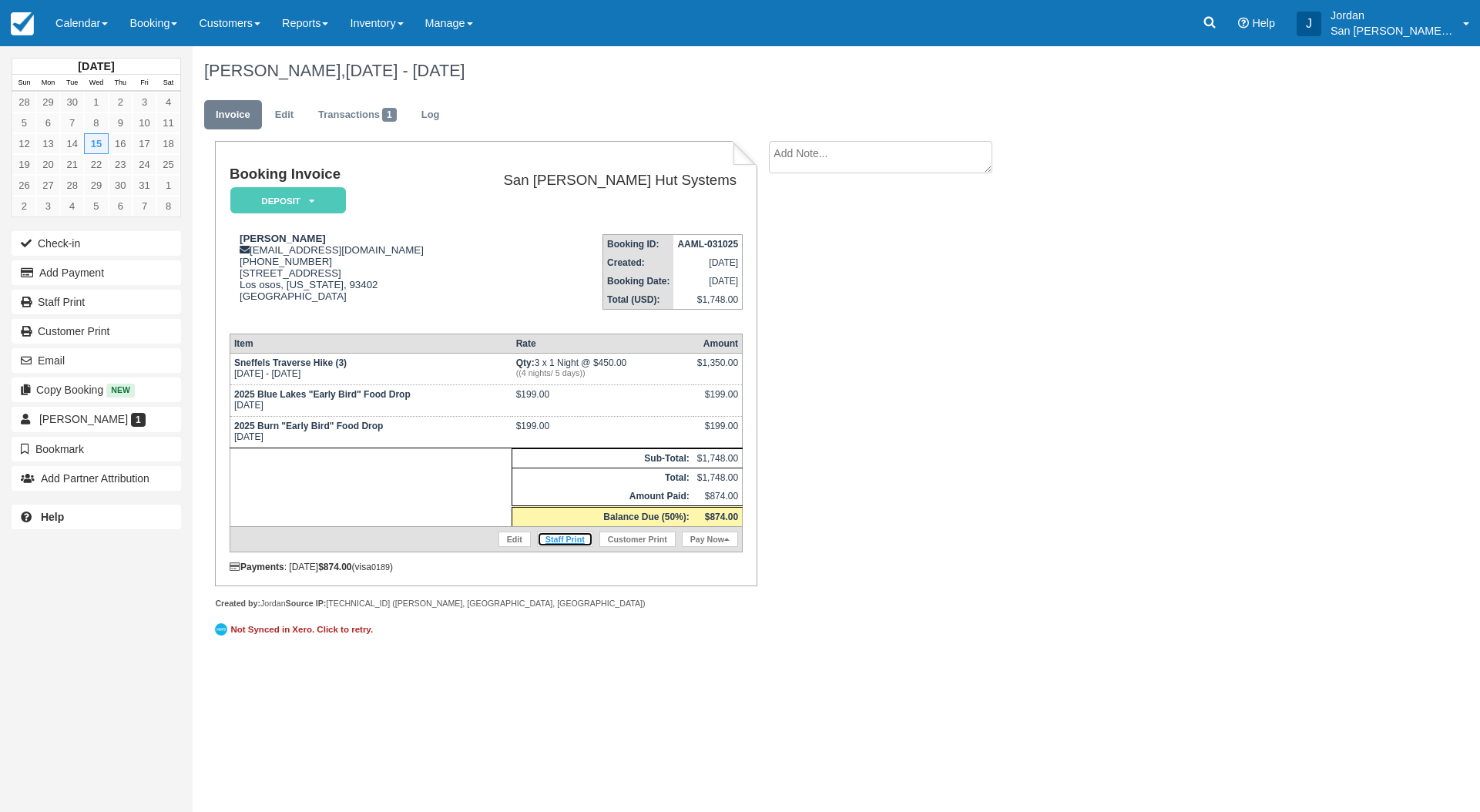
click at [566, 538] on link "Staff Print" at bounding box center [565, 539] width 57 height 16
click at [1217, 22] on icon at bounding box center [1210, 22] width 16 height 16
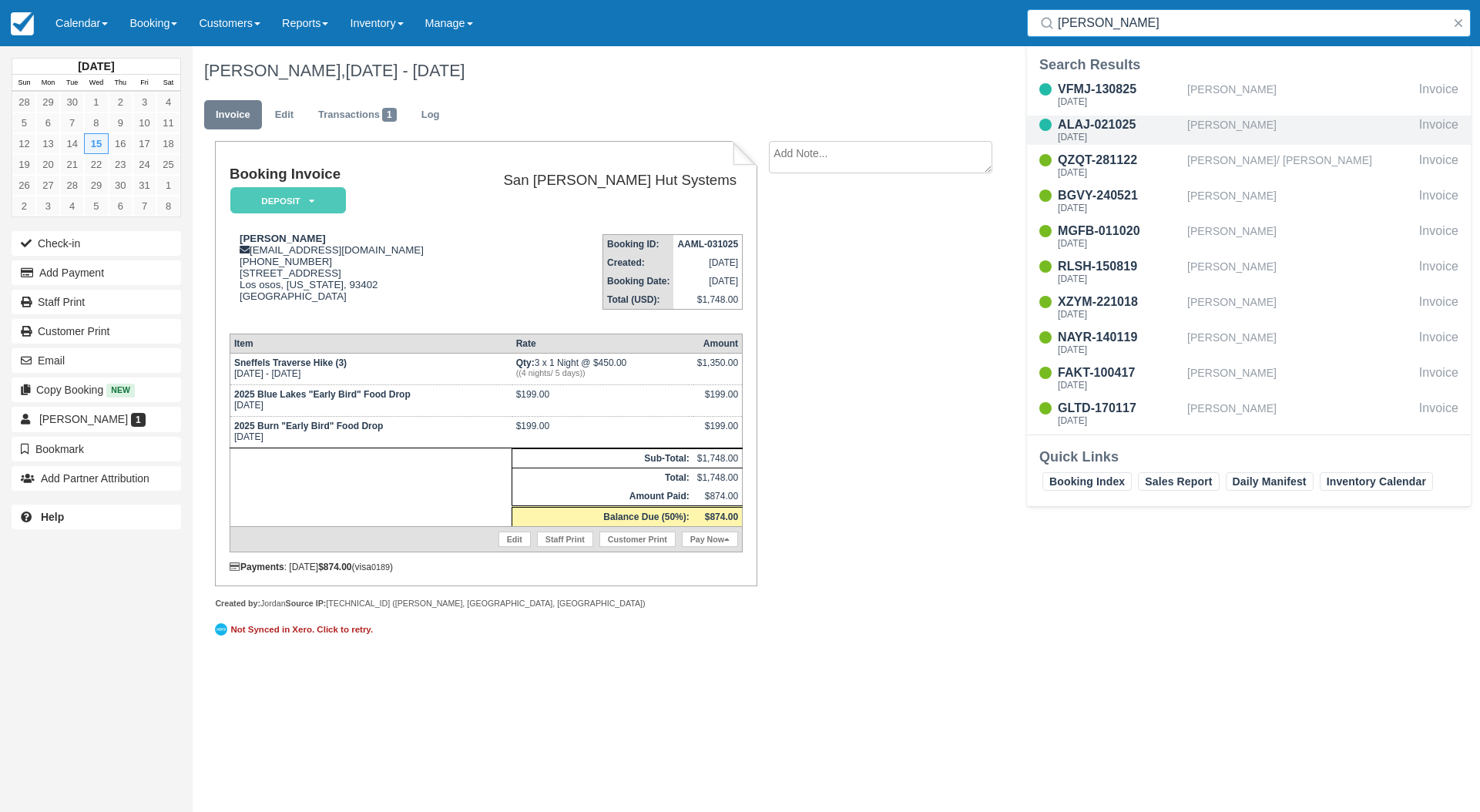
type input "[PERSON_NAME]"
click at [1255, 129] on div "[PERSON_NAME]" at bounding box center [1300, 130] width 226 height 29
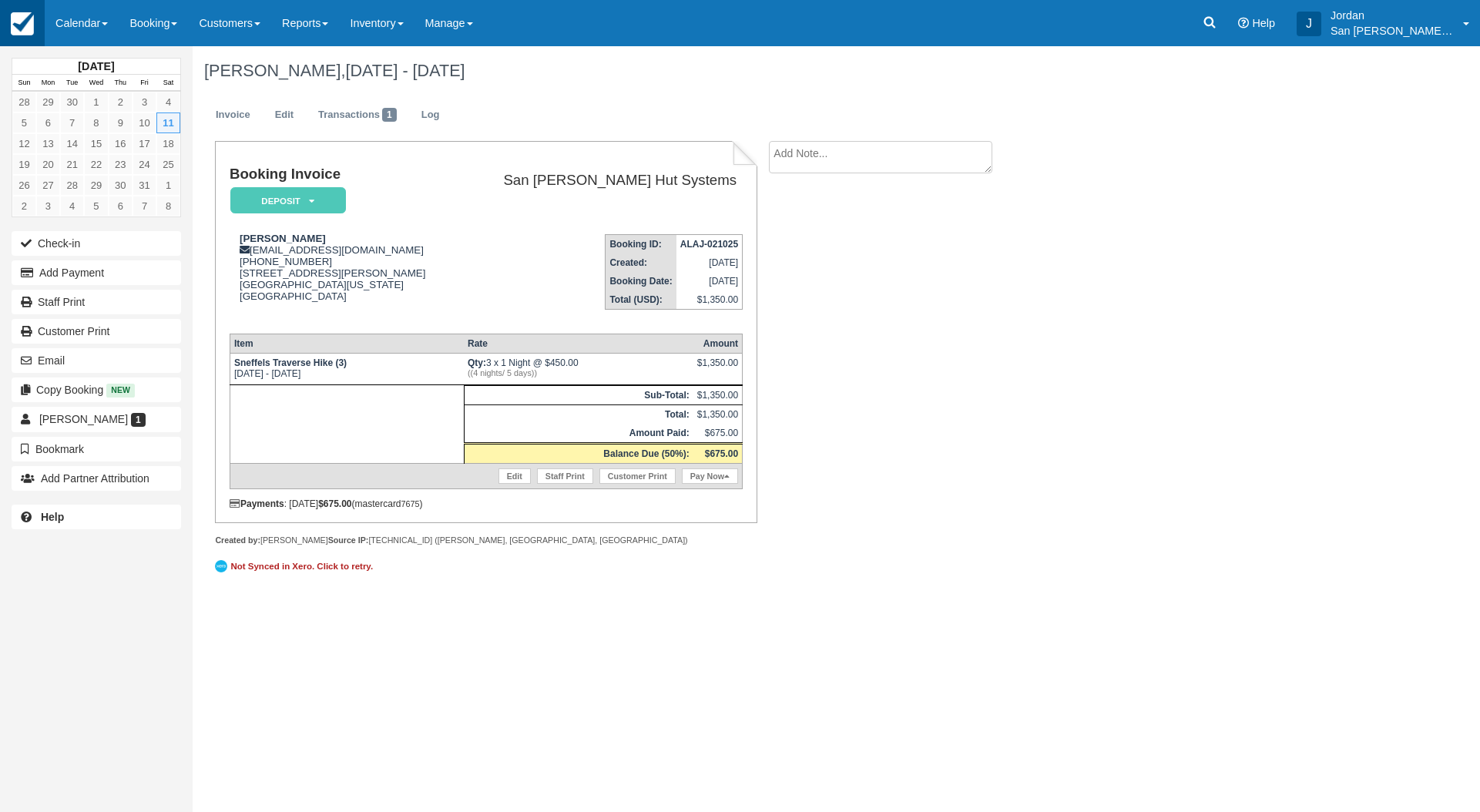
click at [29, 25] on img at bounding box center [22, 24] width 23 height 23
